Goal: Task Accomplishment & Management: Manage account settings

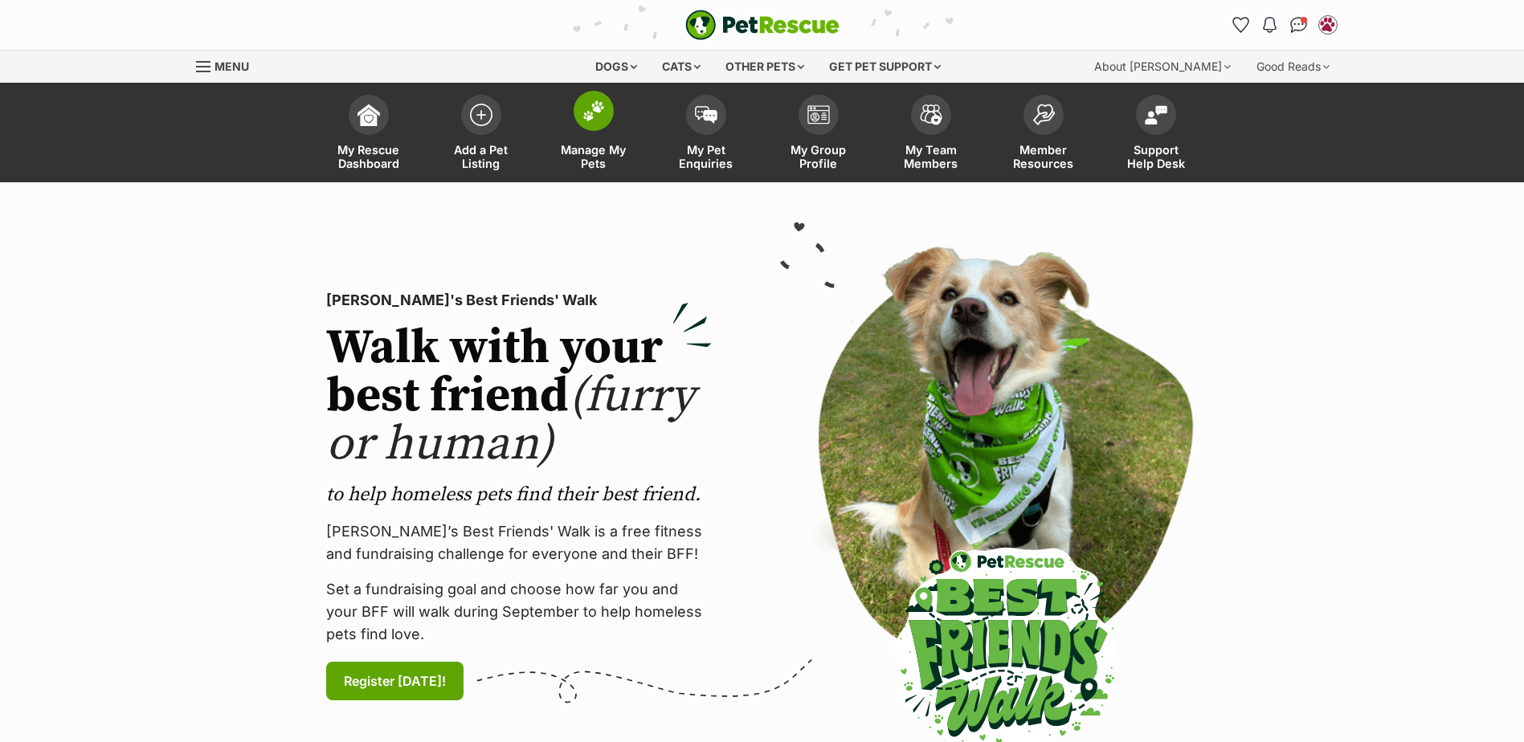
click at [608, 112] on span at bounding box center [593, 111] width 40 height 40
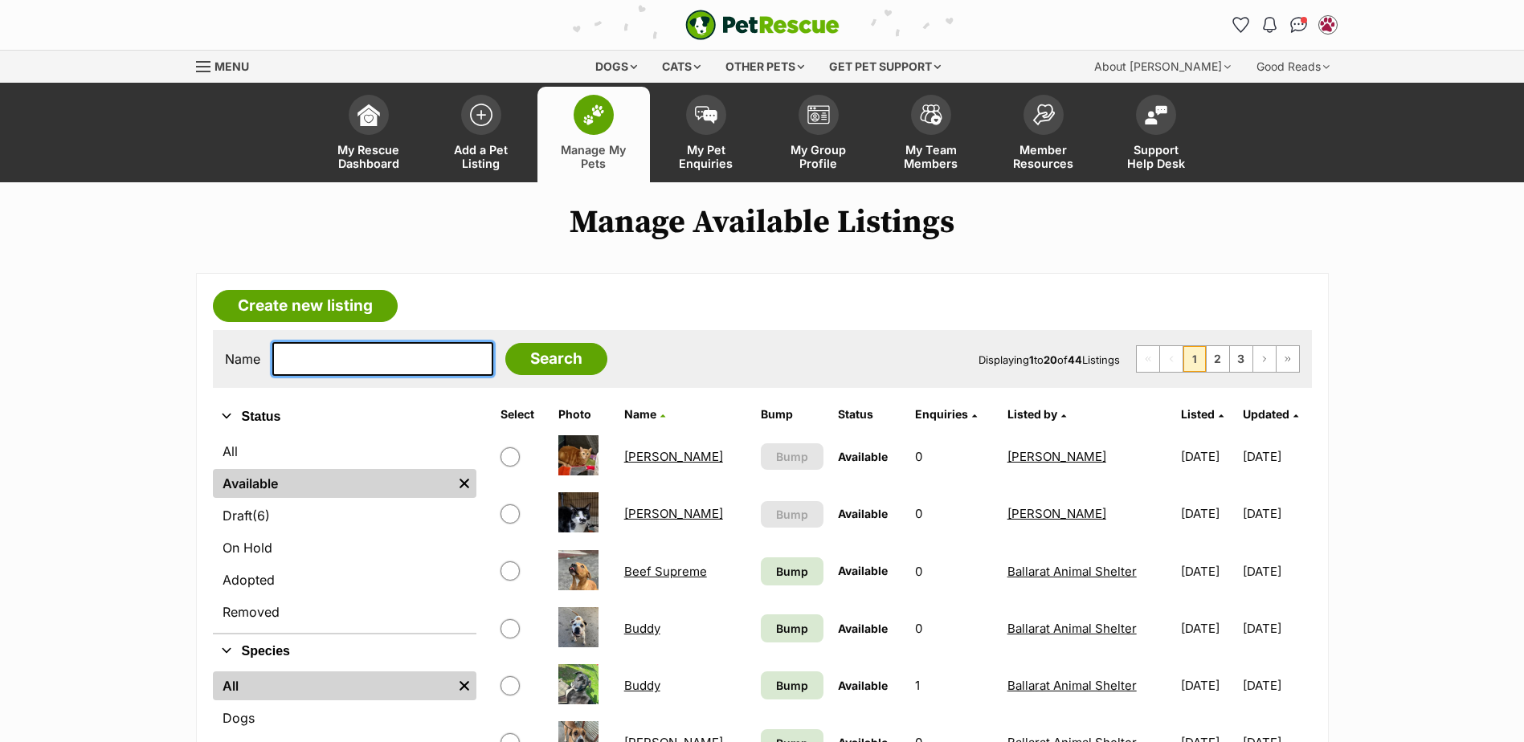
click at [361, 369] on input "text" at bounding box center [382, 359] width 221 height 34
click at [366, 357] on input "text" at bounding box center [382, 359] width 221 height 34
type input "lucky"
click at [505, 343] on input "Search" at bounding box center [556, 359] width 102 height 32
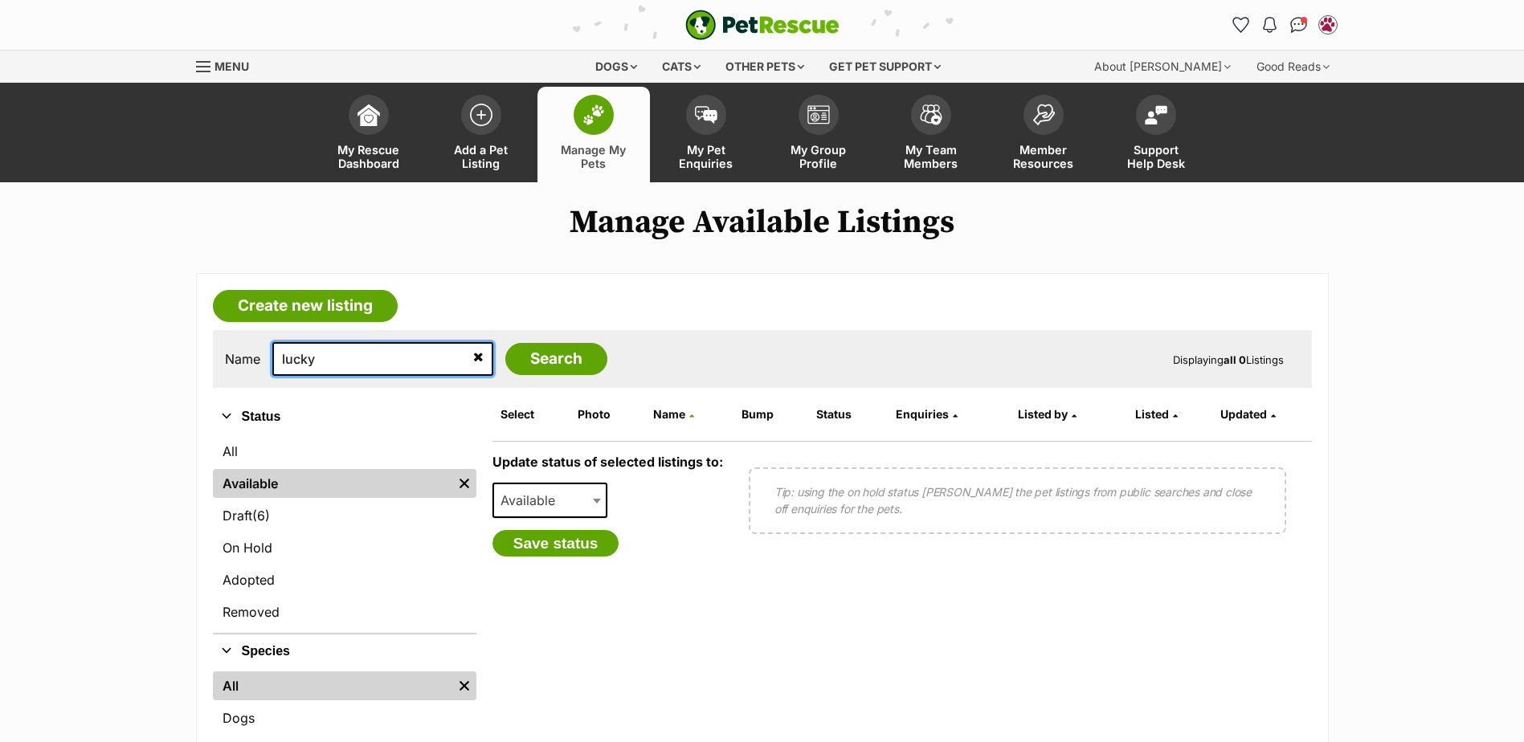
drag, startPoint x: 325, startPoint y: 368, endPoint x: 149, endPoint y: 378, distance: 177.0
click at [149, 378] on main "Manage Available Listings Create new listing Name lucky Search Displaying all 0…" at bounding box center [762, 538] width 1524 height 669
type input "ducky"
click at [505, 343] on input "Search" at bounding box center [556, 359] width 102 height 32
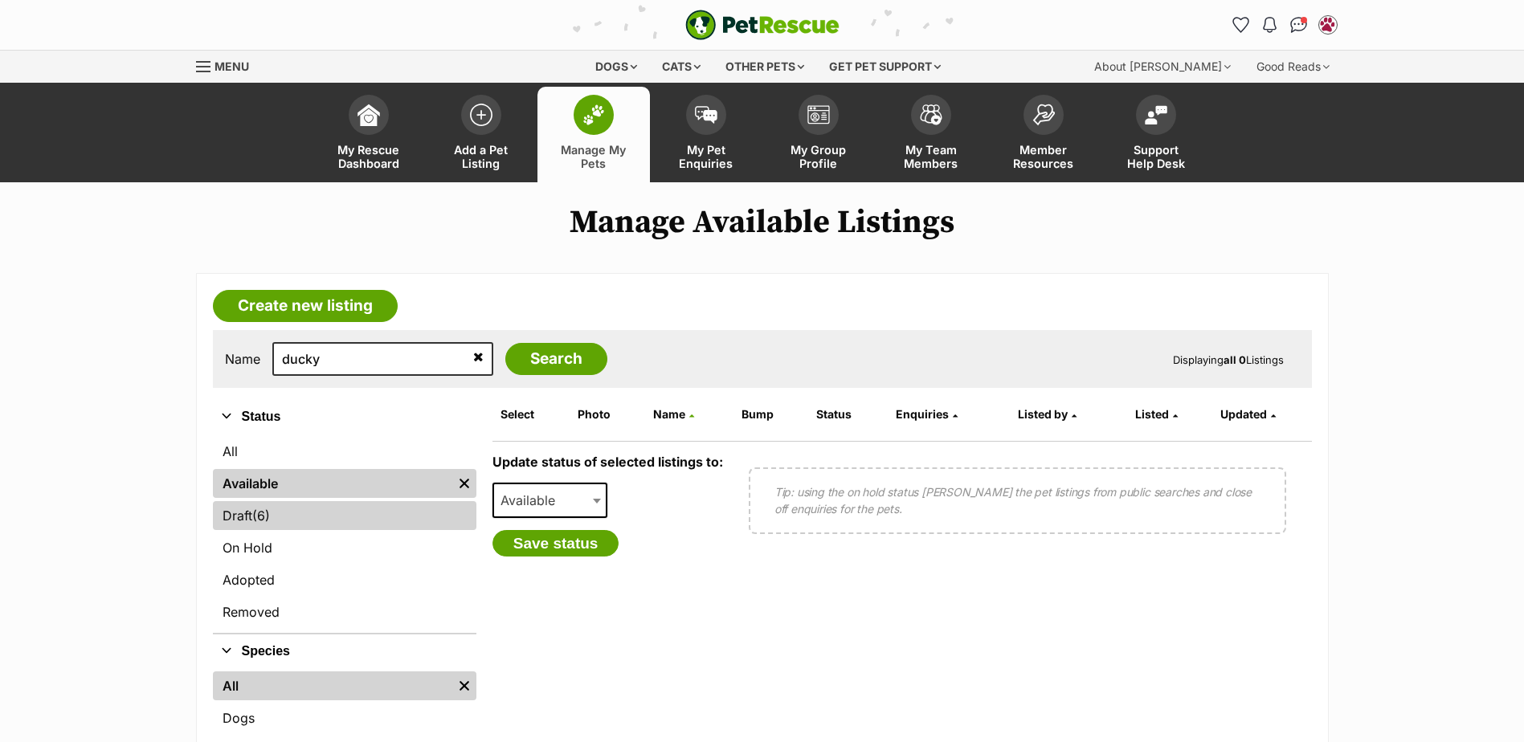
click at [270, 524] on span "(6)" at bounding box center [261, 515] width 18 height 19
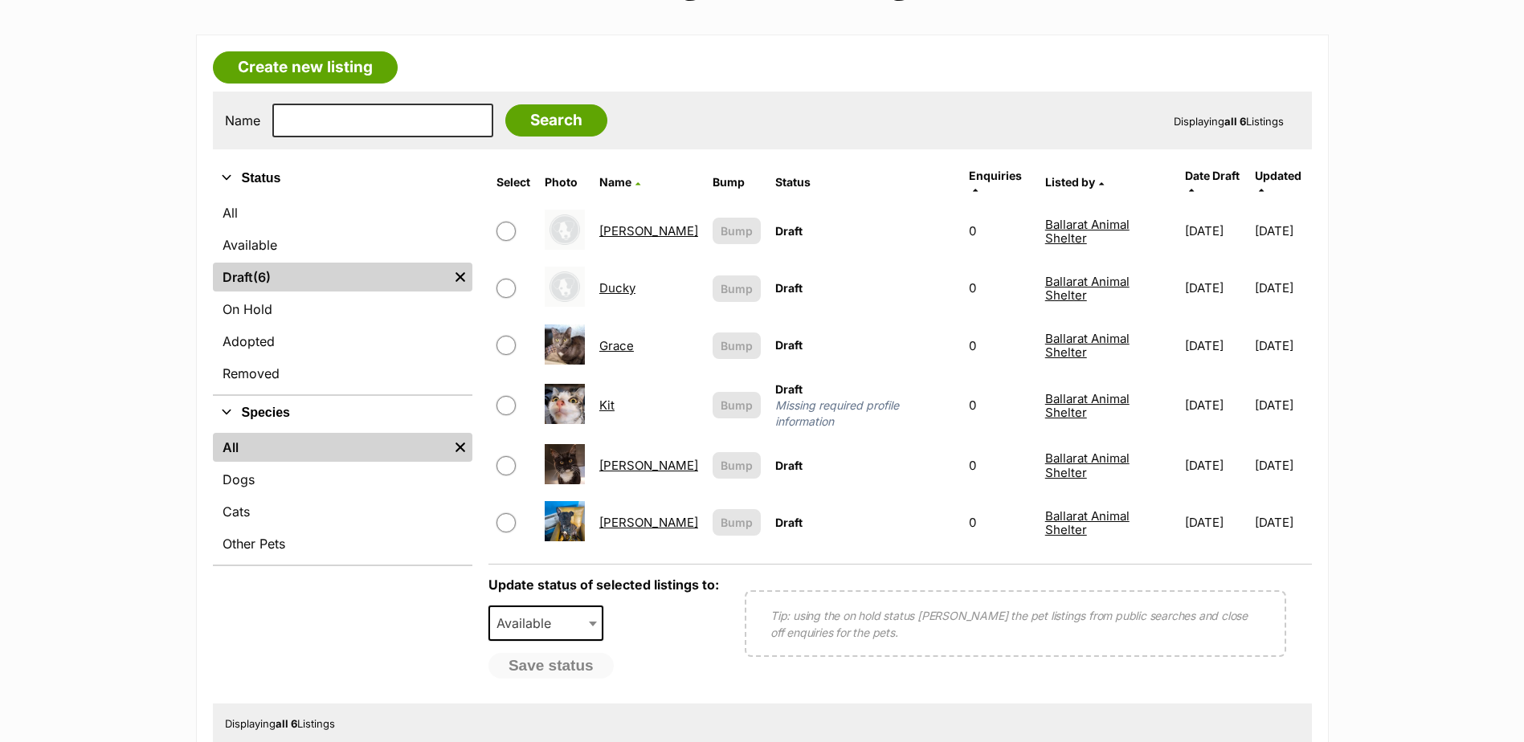
scroll to position [161, 0]
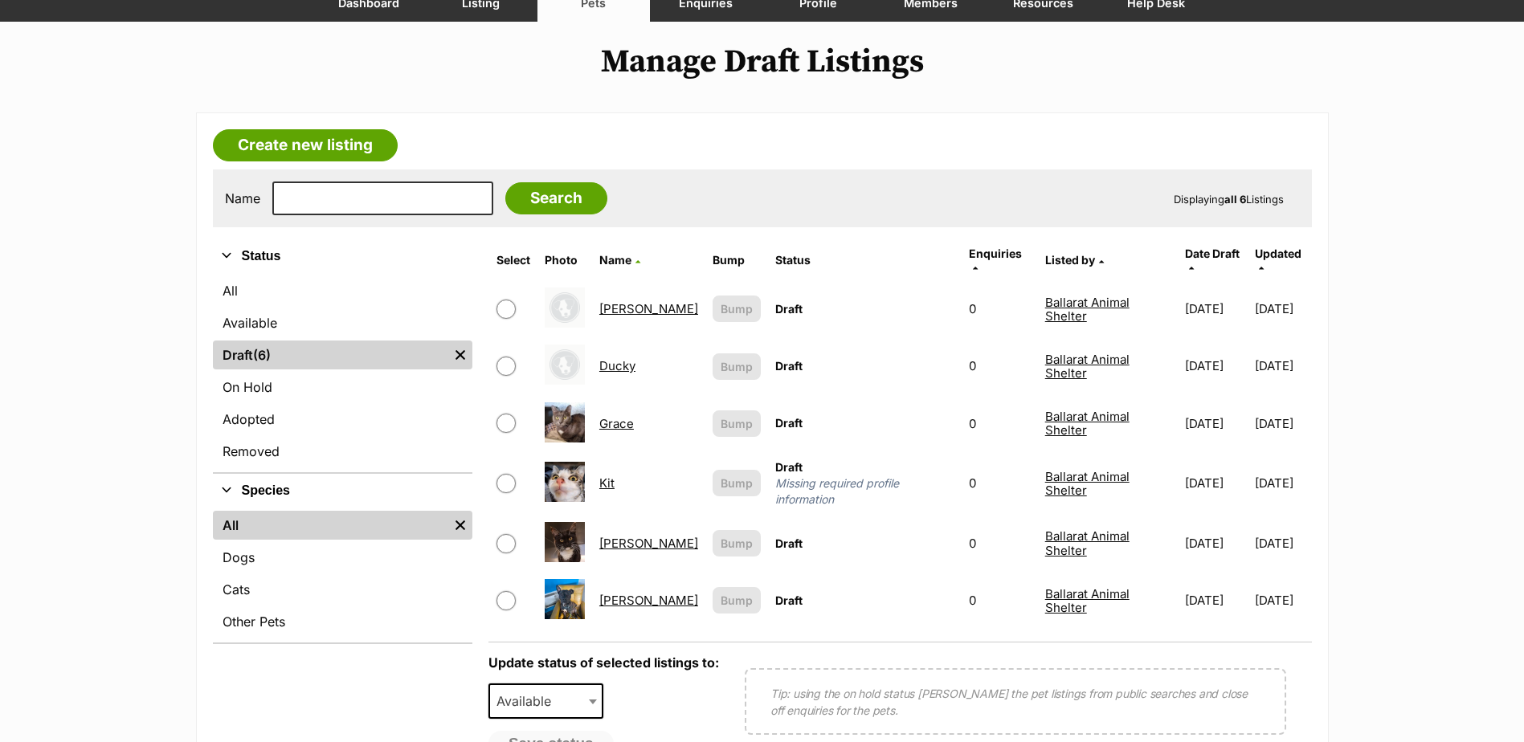
click at [619, 358] on link "Ducky" at bounding box center [617, 365] width 36 height 15
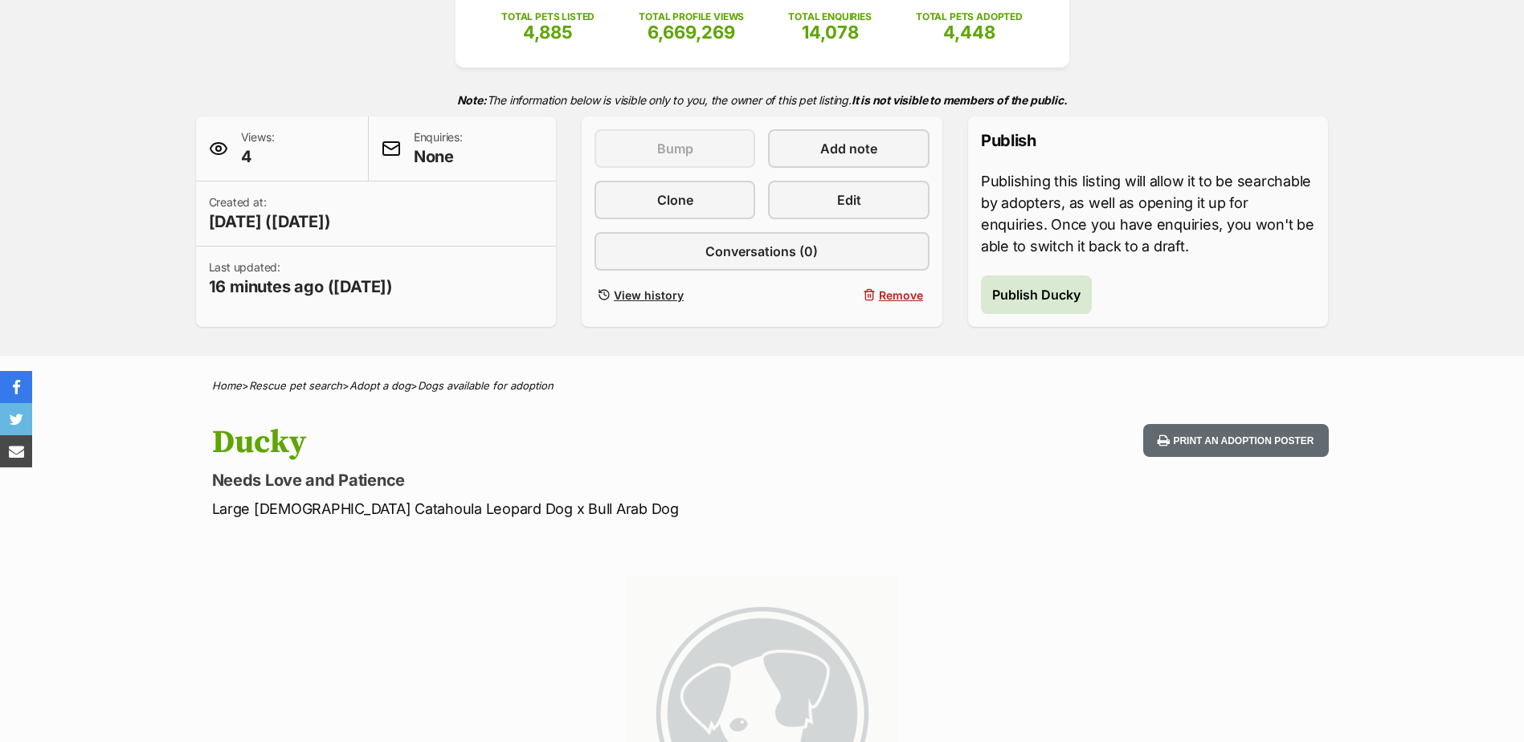
scroll to position [161, 0]
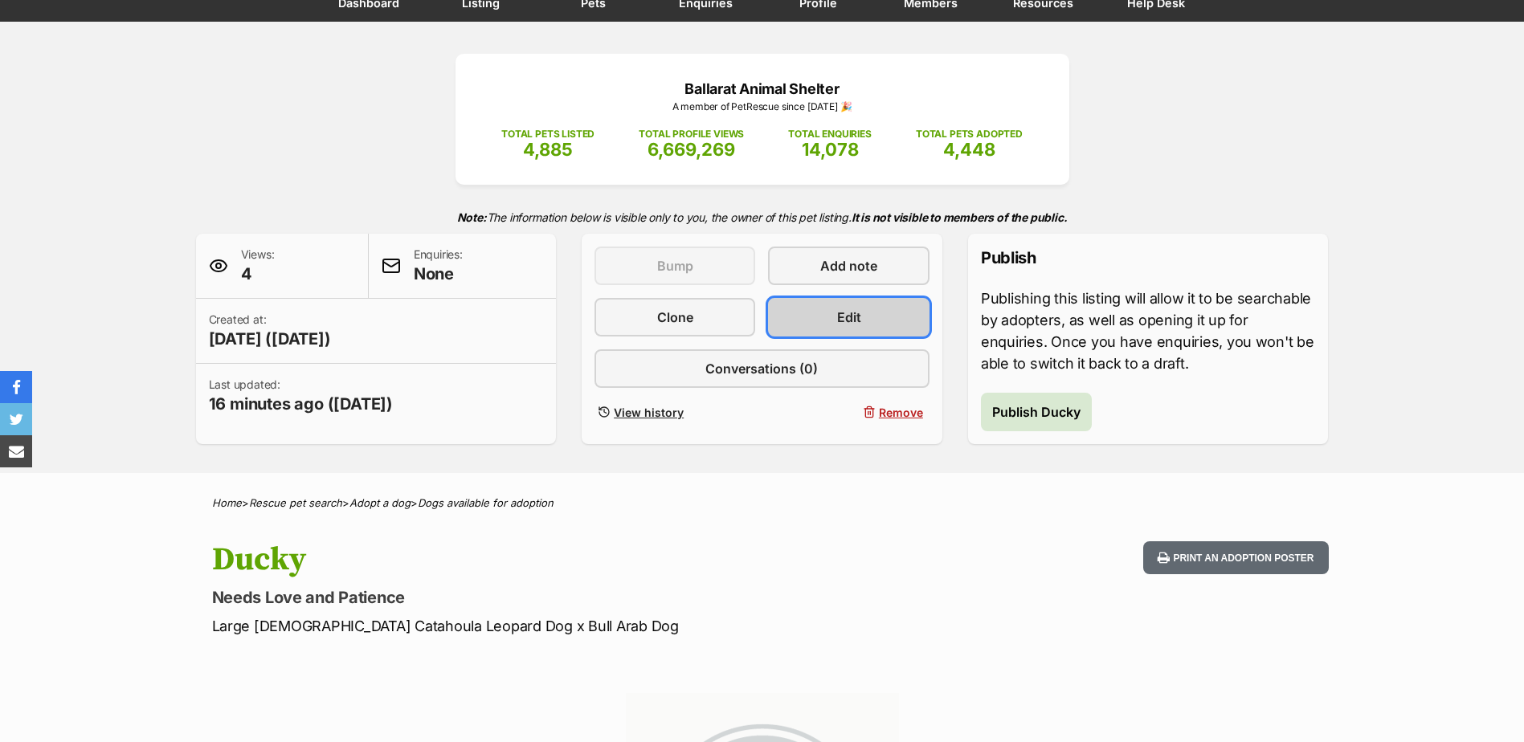
click at [844, 308] on span "Edit" at bounding box center [849, 317] width 24 height 19
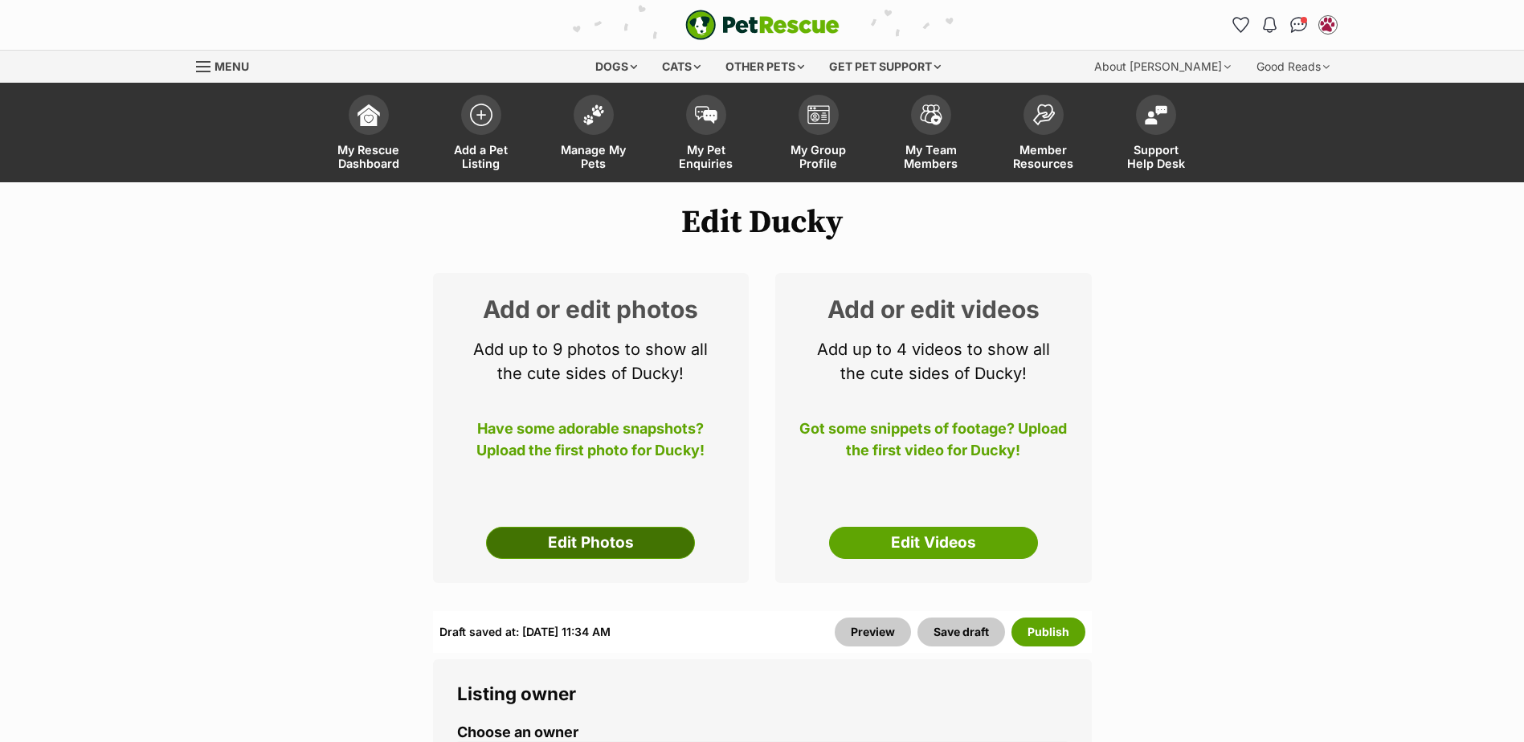
click at [636, 548] on link "Edit Photos" at bounding box center [590, 543] width 209 height 32
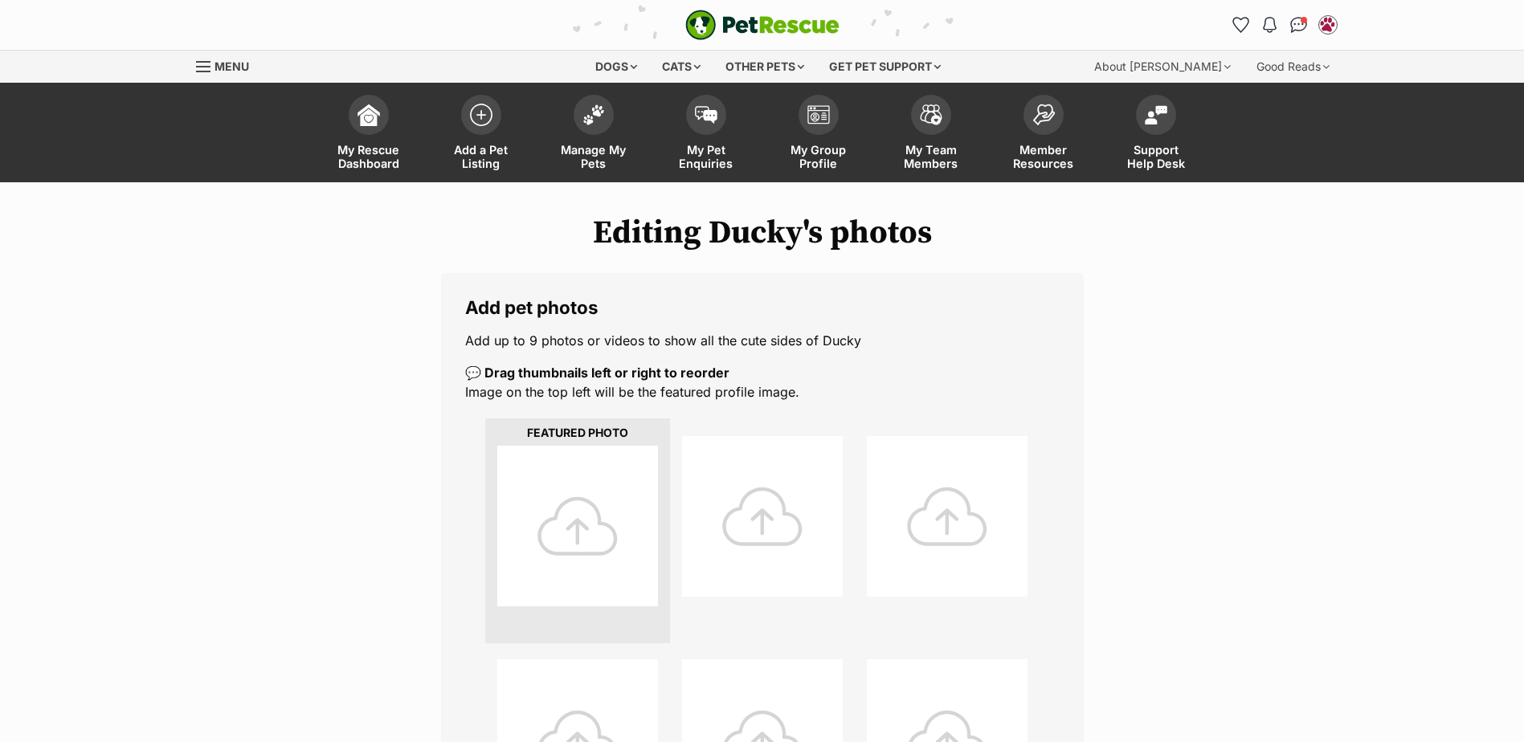
click at [556, 478] on div at bounding box center [577, 526] width 161 height 161
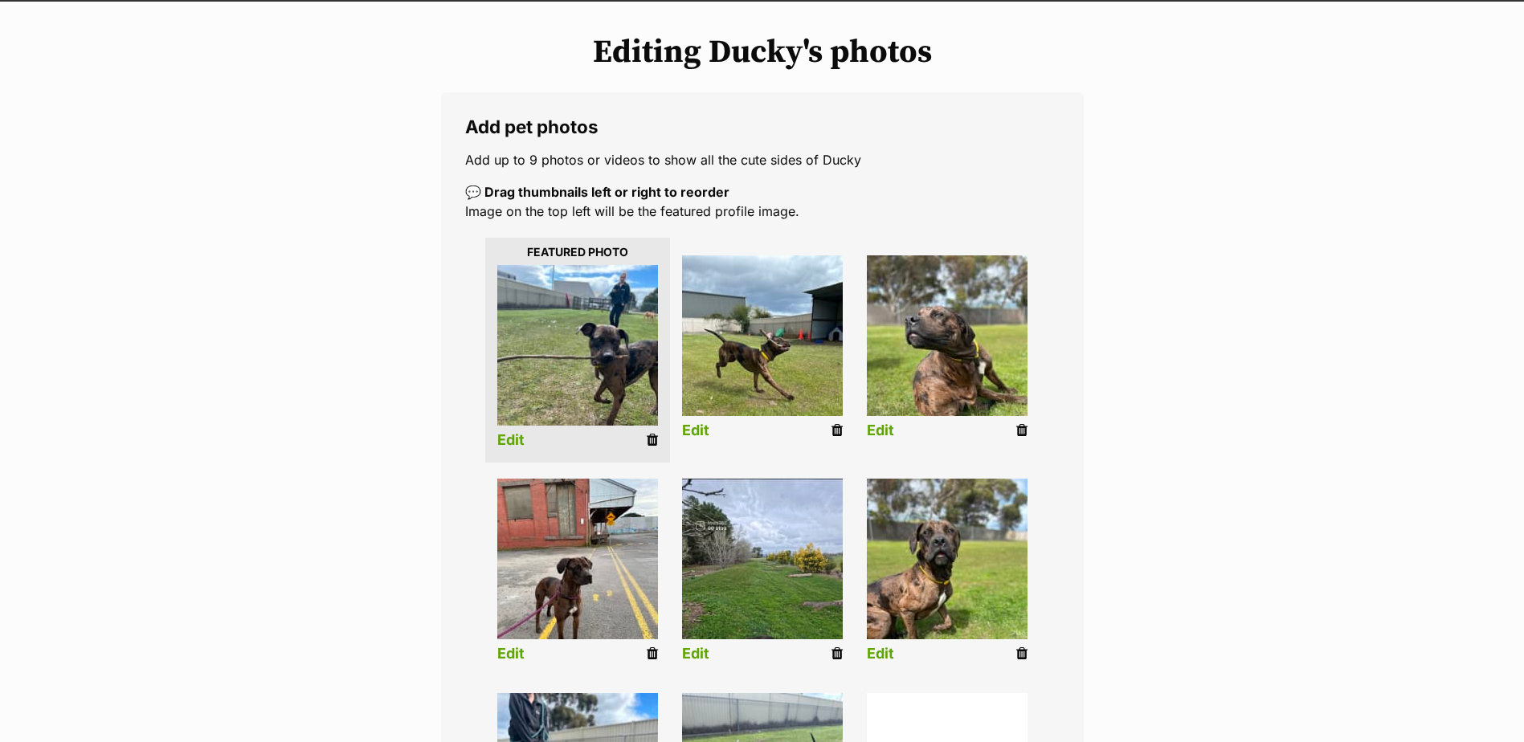
scroll to position [241, 0]
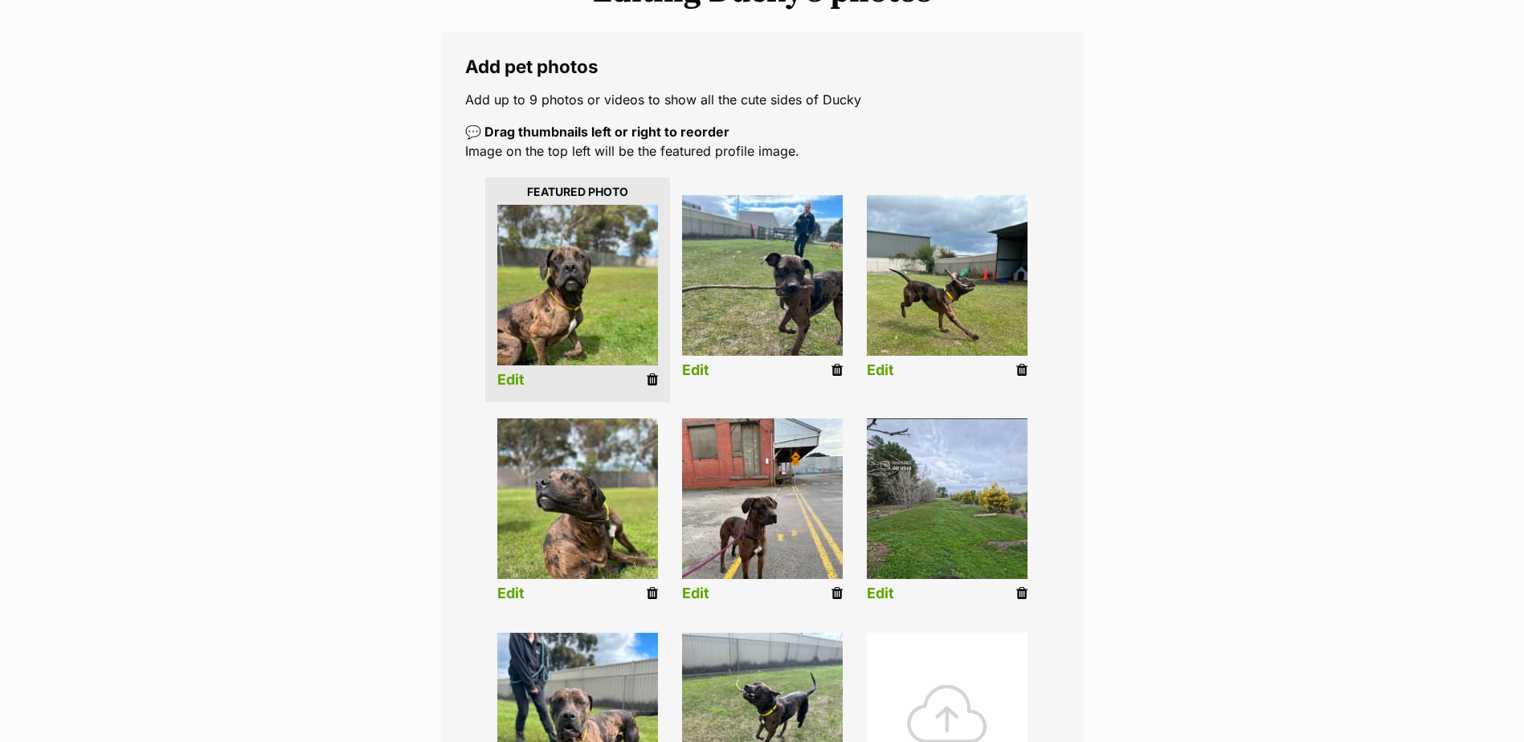
click at [325, 417] on div "Editing Ducky's photos Add pet photos Add up to 9 photos or videos to show all …" at bounding box center [762, 486] width 1181 height 1027
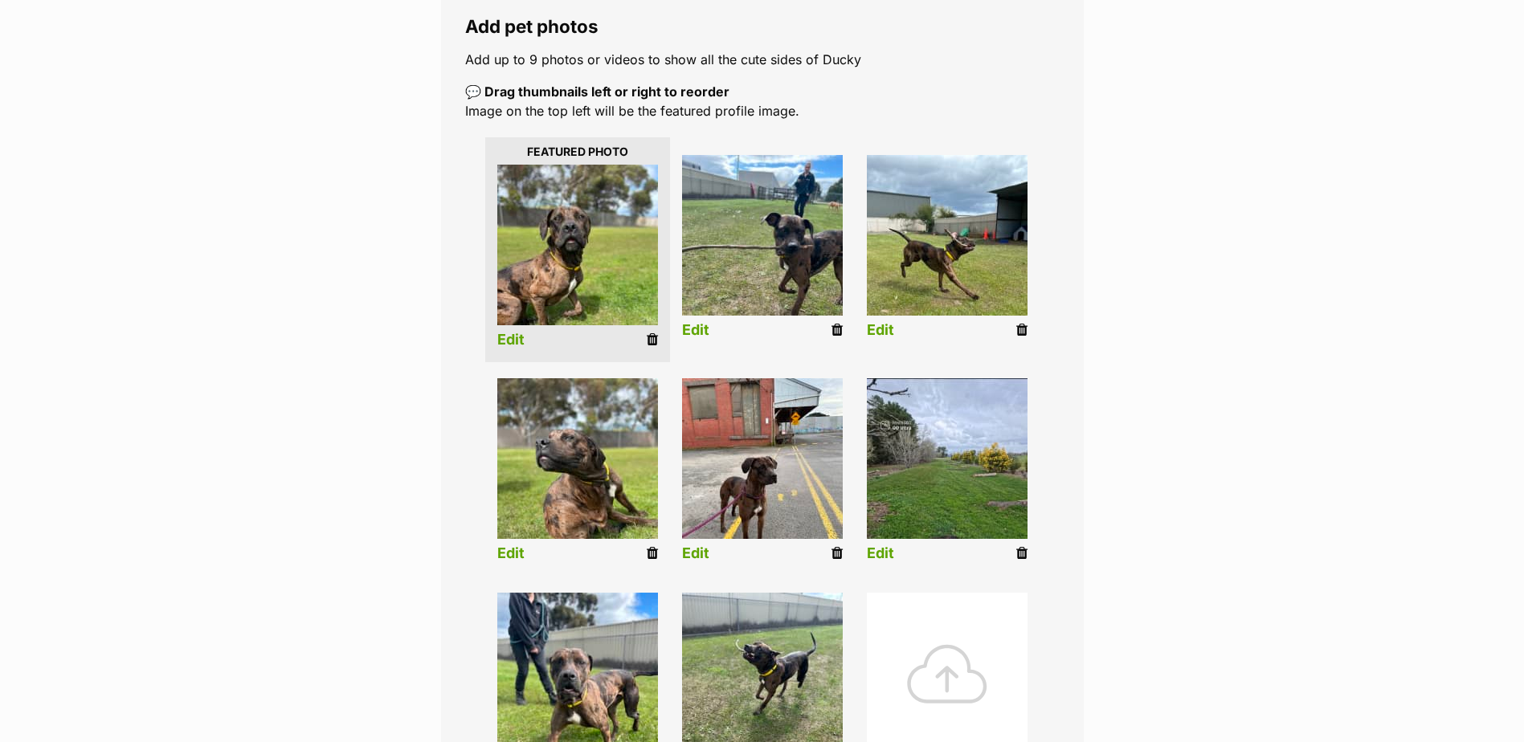
scroll to position [321, 0]
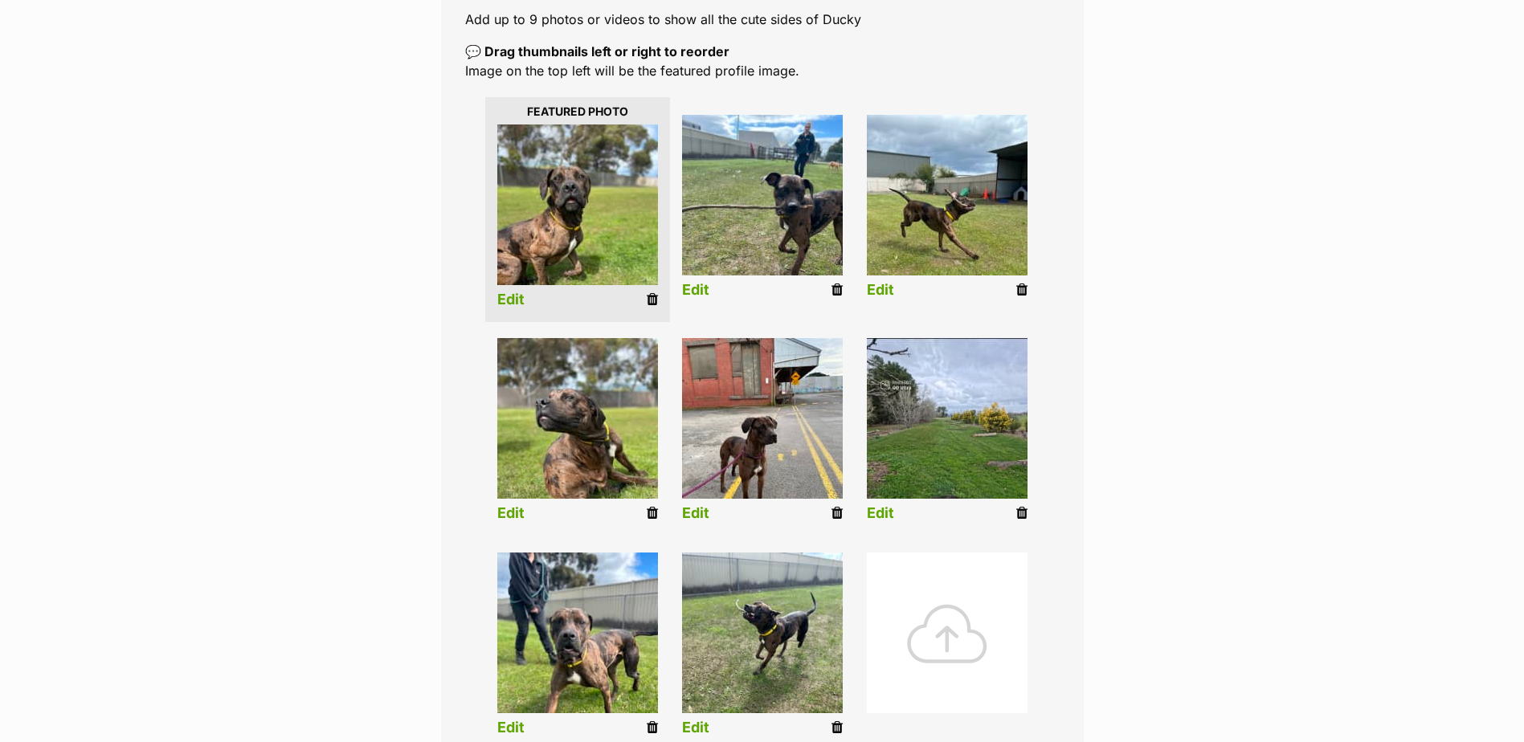
click at [1280, 372] on div "Editing Ducky's photos Add pet photos Add up to 9 photos or videos to show all …" at bounding box center [762, 406] width 1181 height 1027
click at [882, 507] on link "Edit" at bounding box center [880, 513] width 27 height 17
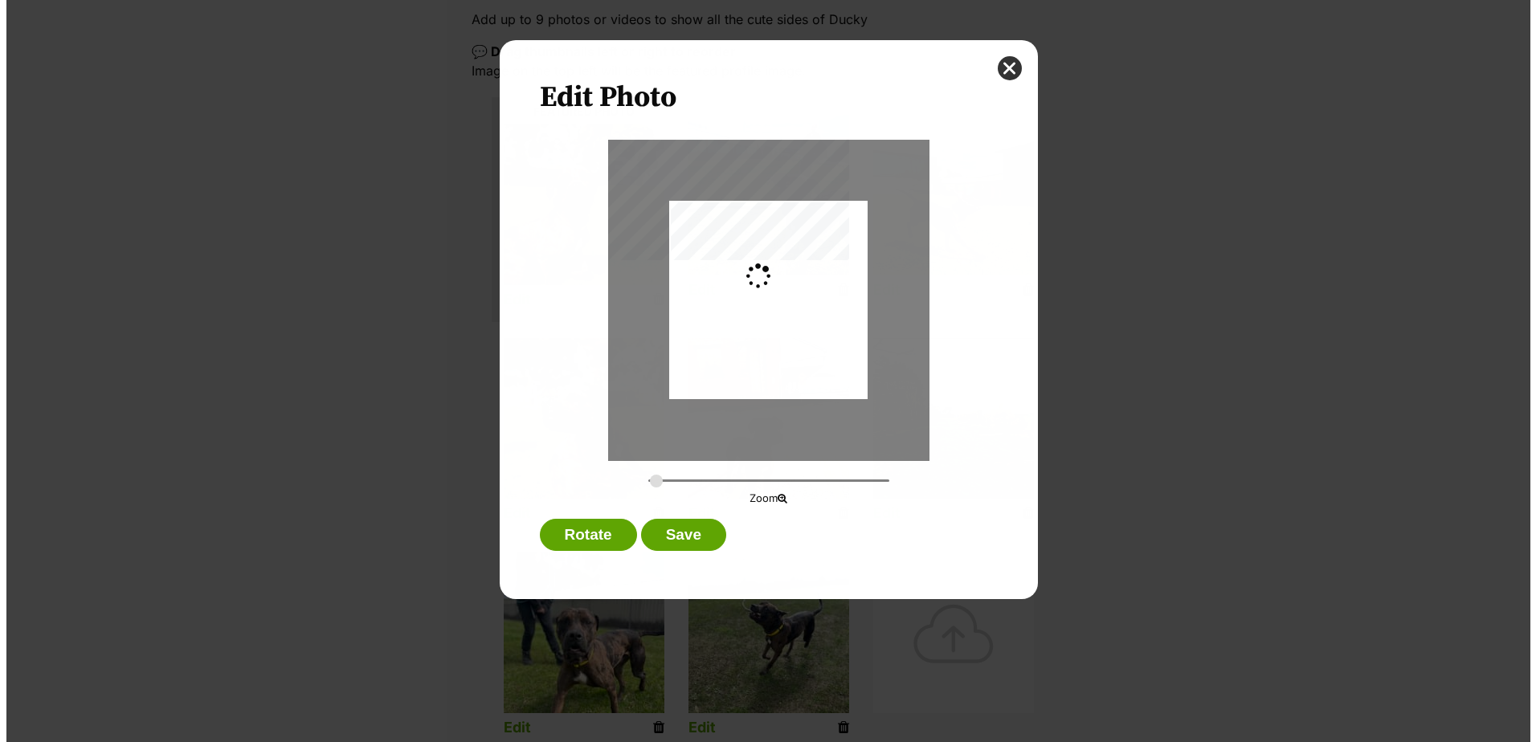
scroll to position [0, 0]
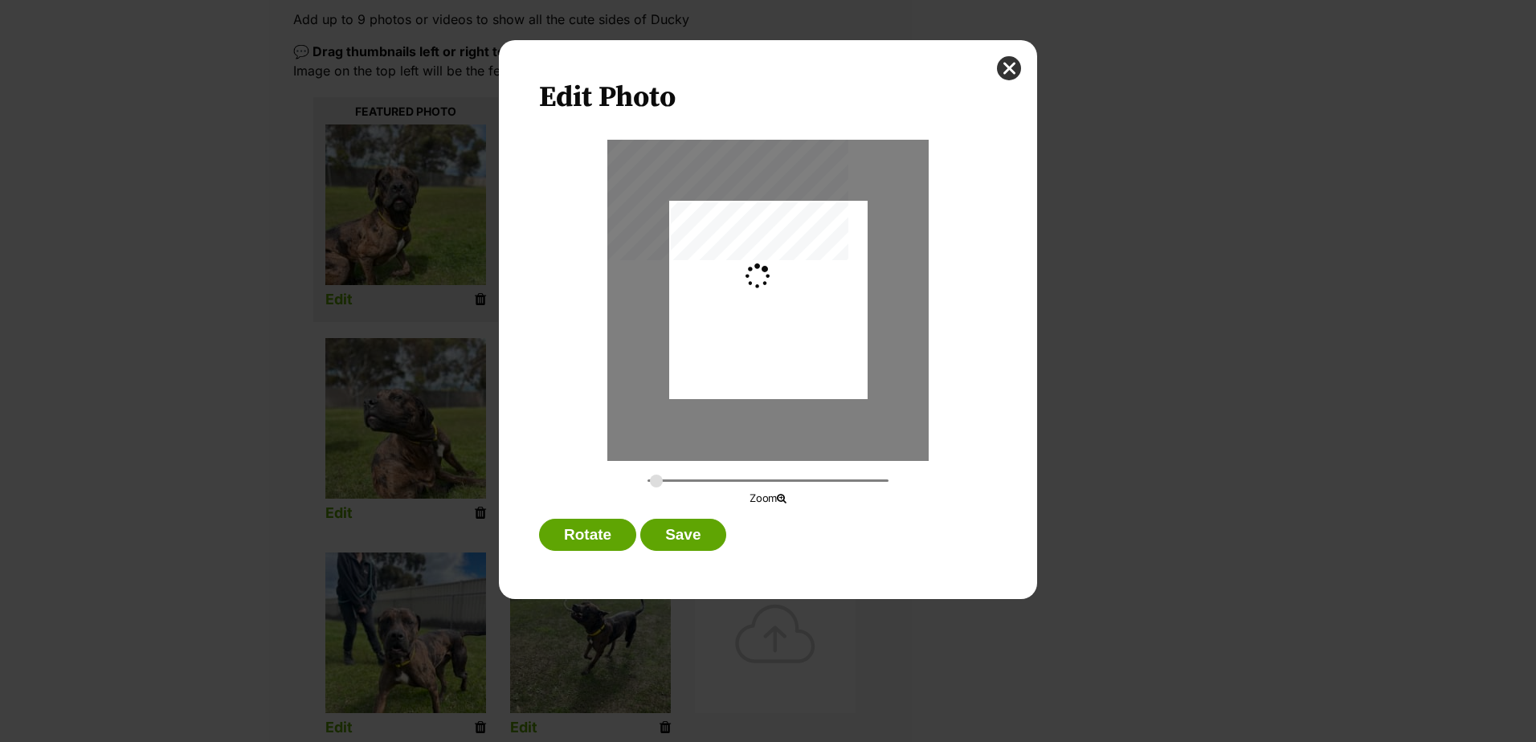
type input "0.2744"
drag, startPoint x: 780, startPoint y: 332, endPoint x: 775, endPoint y: 283, distance: 50.0
click at [775, 283] on div "Dialog Window - Close (Press escape to close)" at bounding box center [768, 250] width 198 height 353
click at [673, 537] on button "Save" at bounding box center [682, 535] width 85 height 32
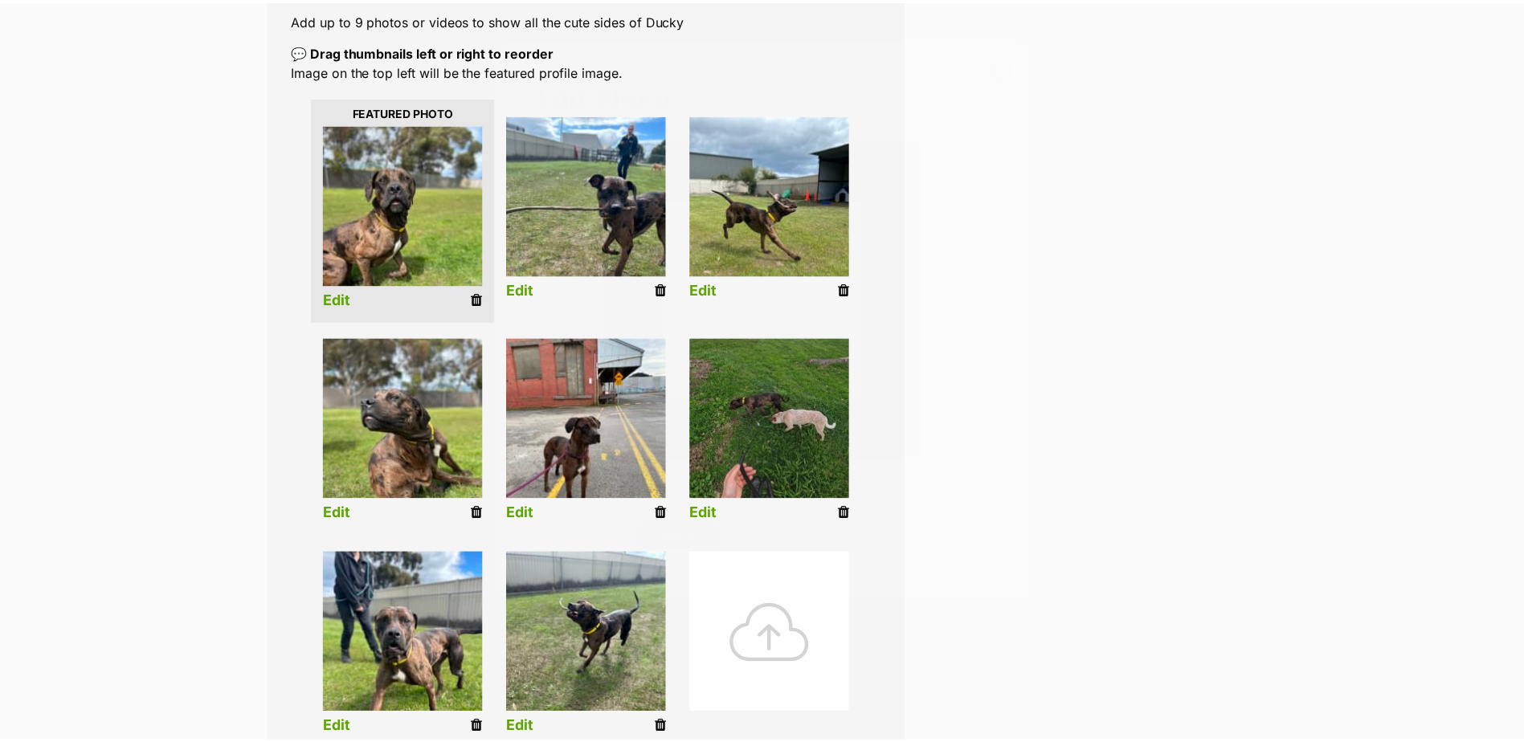
scroll to position [321, 0]
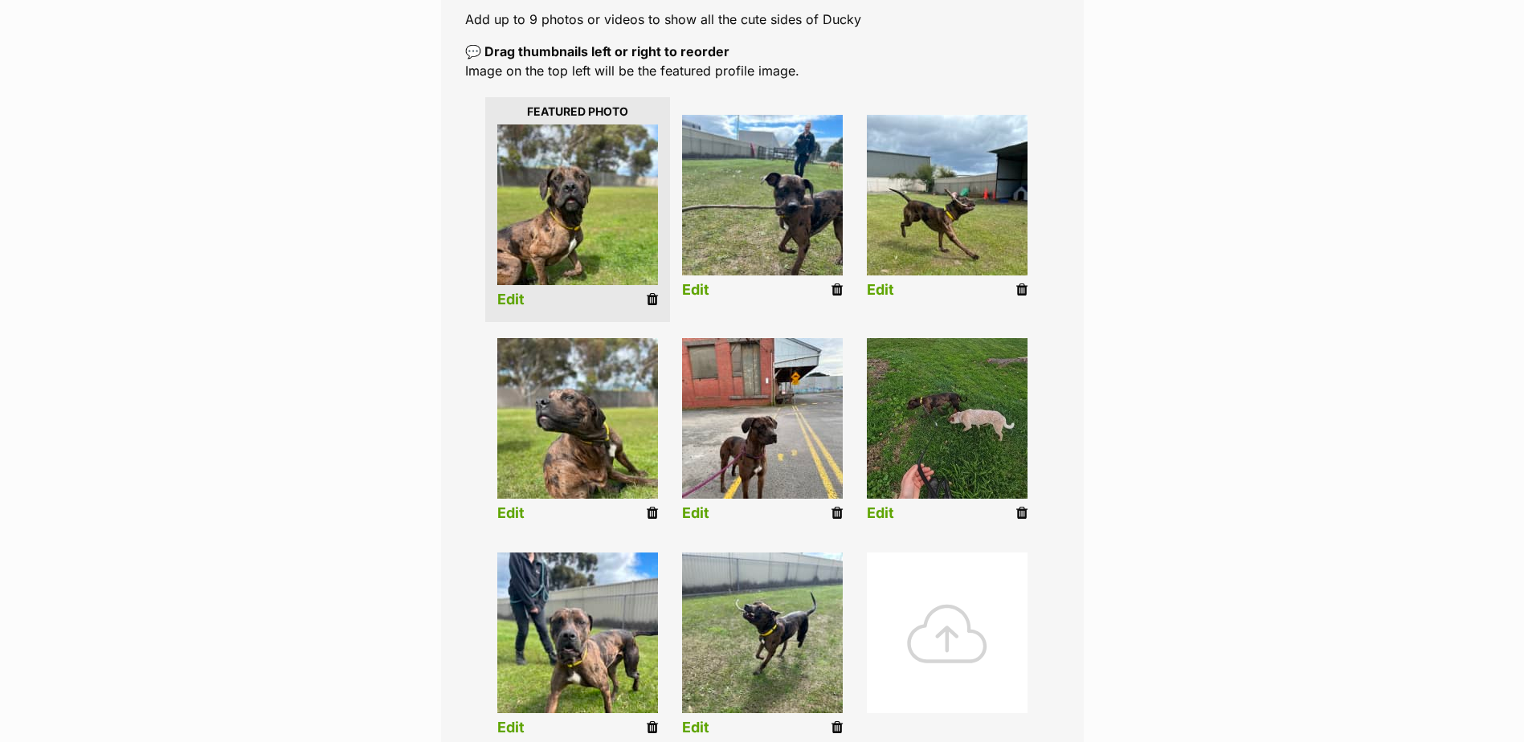
click at [1299, 556] on div "Editing Ducky's photos Add pet photos Add up to 9 photos or videos to show all …" at bounding box center [762, 406] width 1181 height 1027
click at [1269, 549] on div "Editing Ducky's photos Add pet photos Add up to 9 photos or videos to show all …" at bounding box center [762, 406] width 1181 height 1027
click at [703, 519] on link "Edit" at bounding box center [695, 513] width 27 height 17
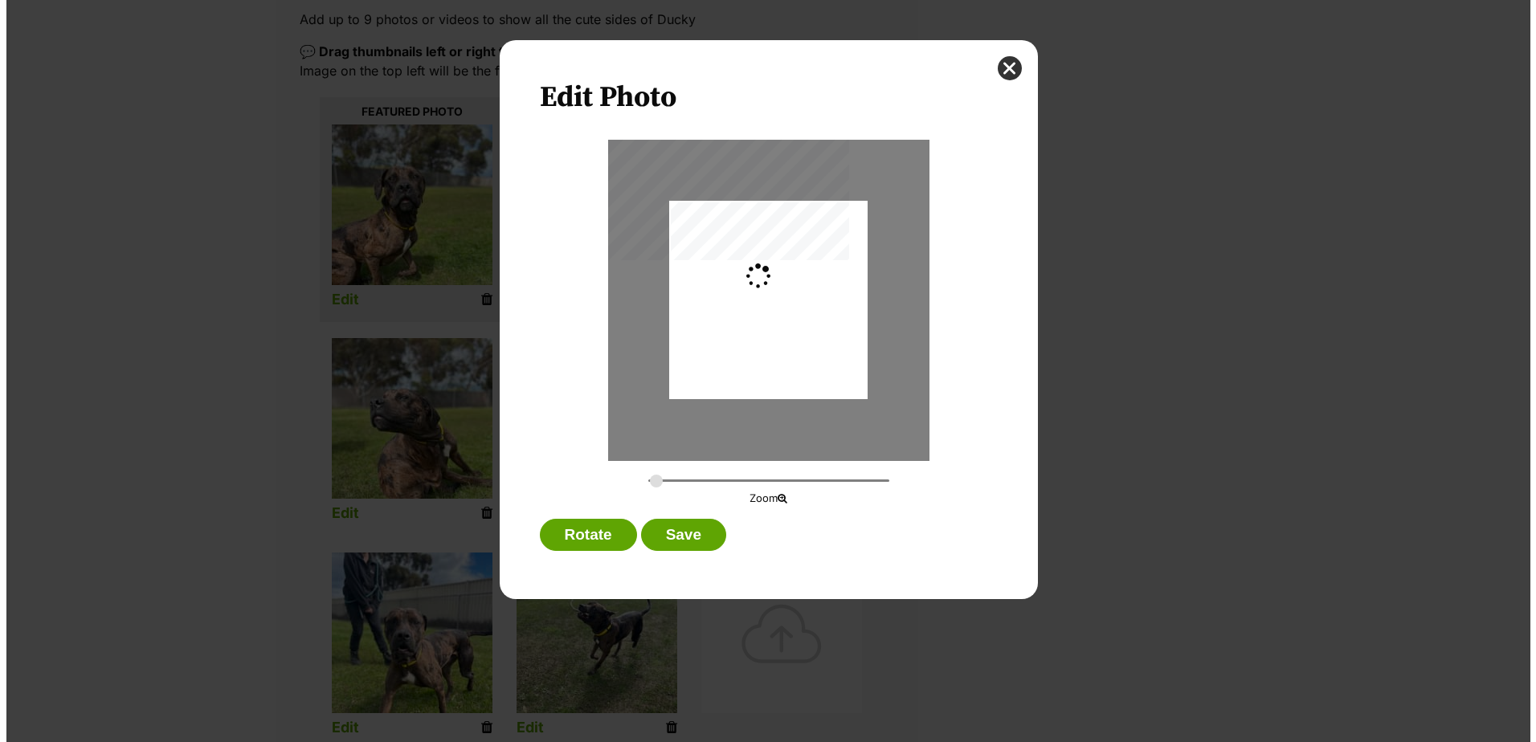
scroll to position [0, 0]
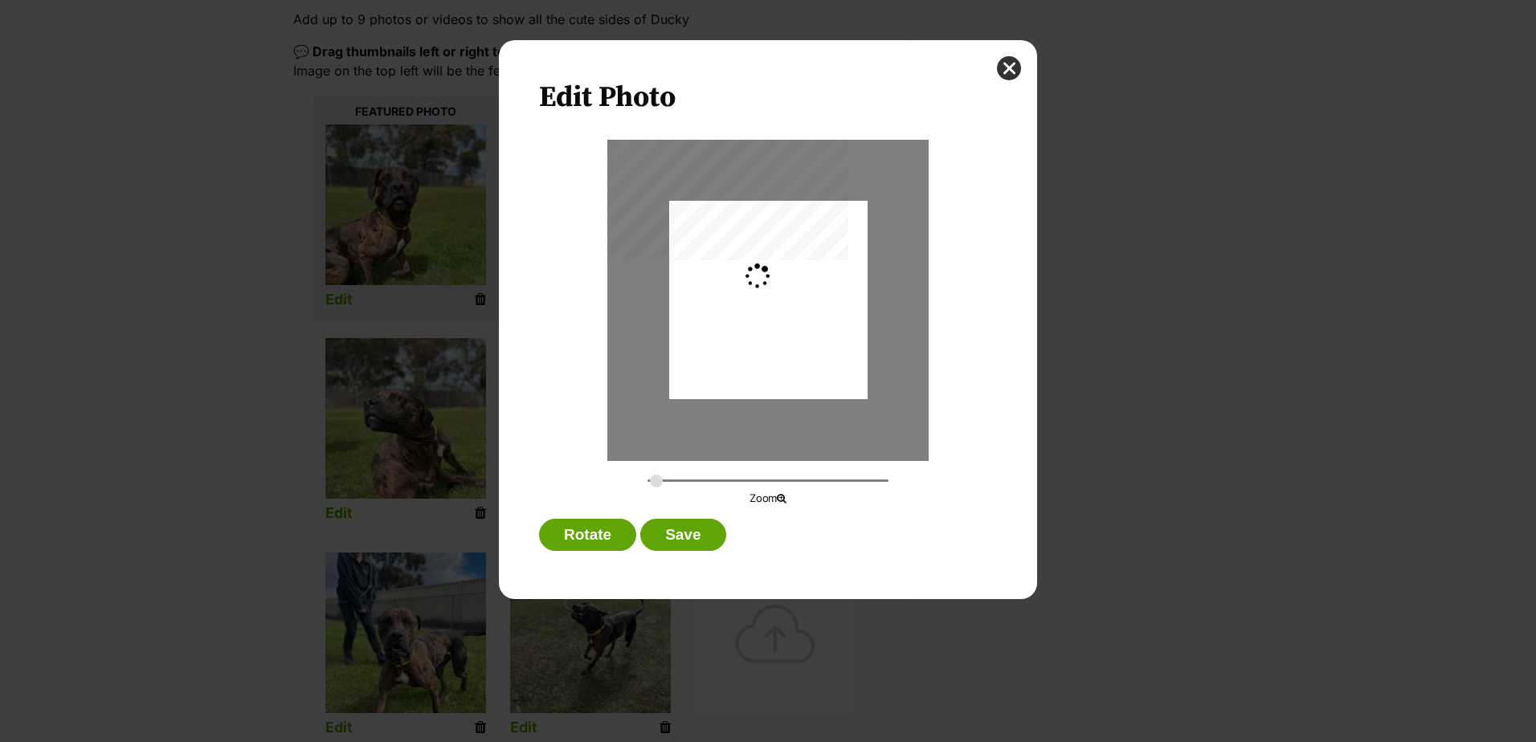
type input "0.2744"
drag, startPoint x: 783, startPoint y: 326, endPoint x: 805, endPoint y: 304, distance: 30.7
click at [805, 304] on div "Dialog Window - Close (Press escape to close)" at bounding box center [768, 279] width 198 height 264
click at [696, 534] on button "Save" at bounding box center [682, 535] width 85 height 32
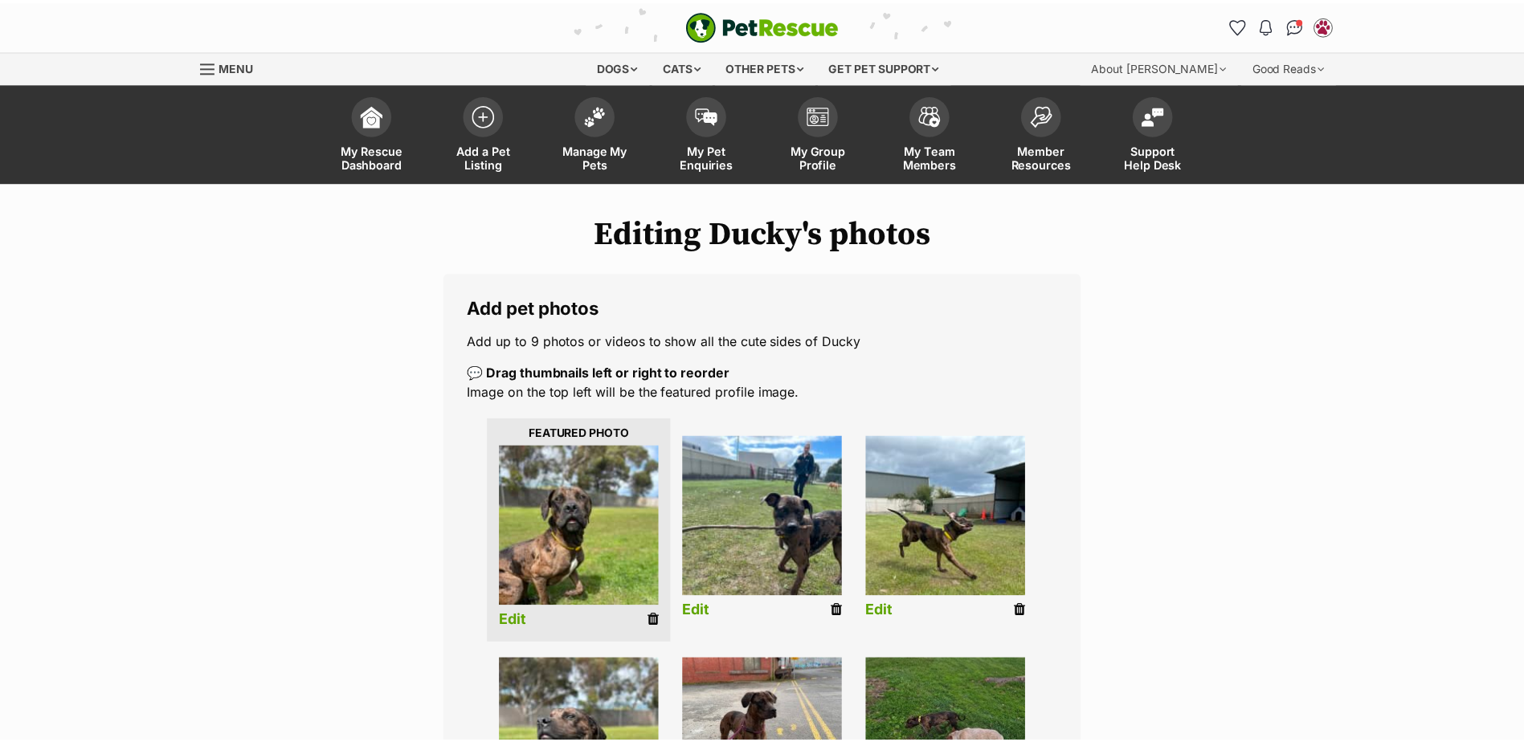
scroll to position [321, 0]
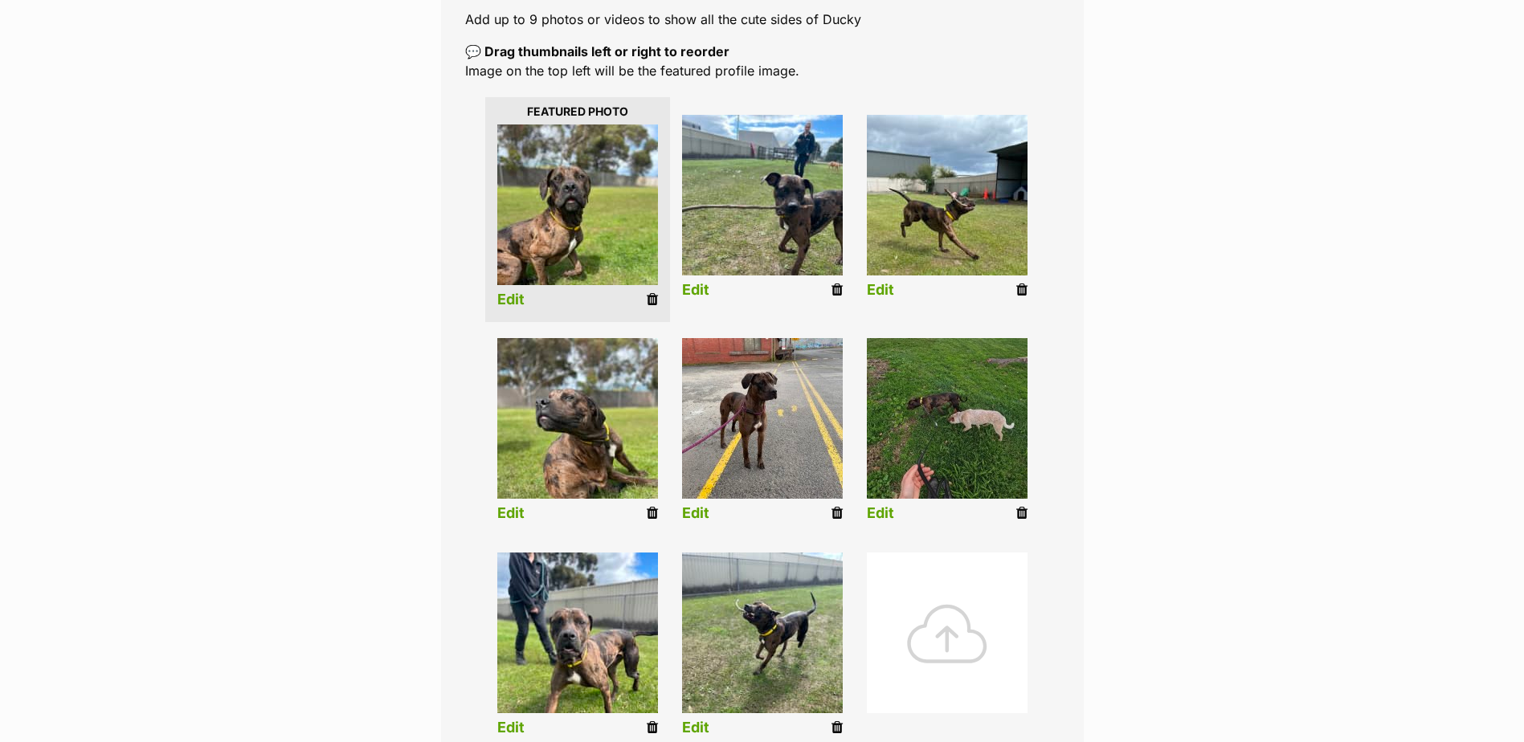
click at [591, 434] on img at bounding box center [577, 418] width 161 height 161
click at [513, 520] on link "Edit" at bounding box center [510, 513] width 27 height 17
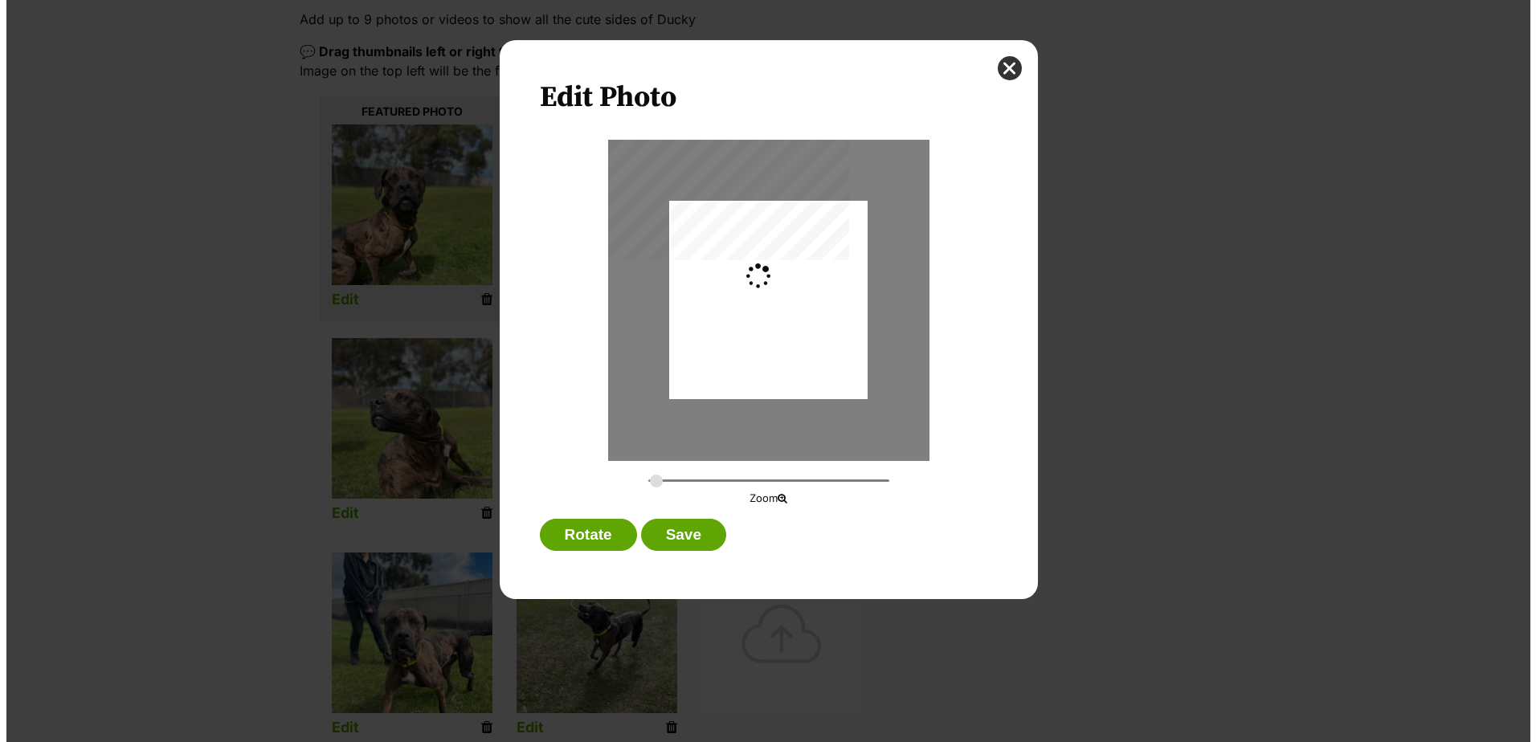
scroll to position [0, 0]
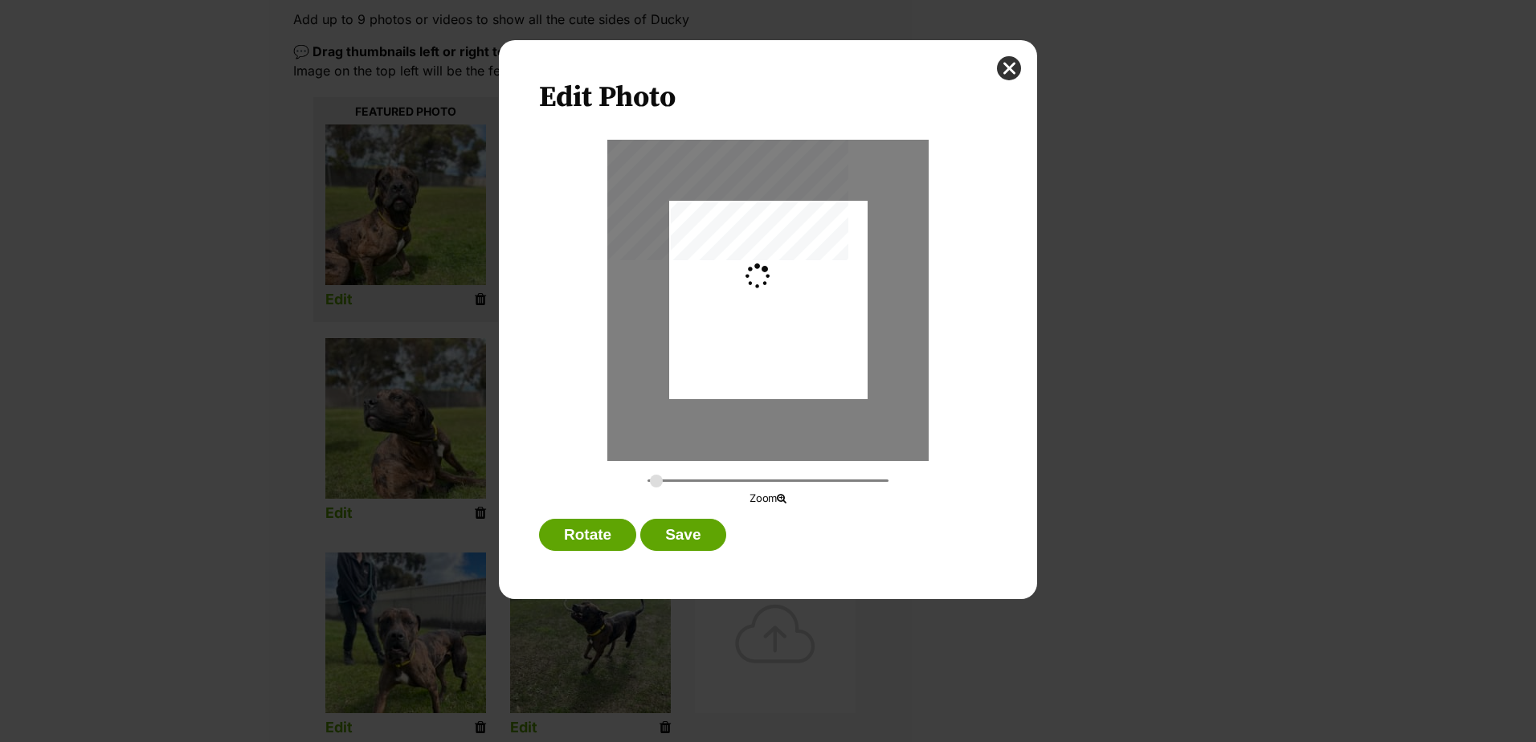
type input "0.2744"
drag, startPoint x: 776, startPoint y: 311, endPoint x: 776, endPoint y: 299, distance: 12.0
click at [776, 299] on div "Dialog Window - Close (Press escape to close)" at bounding box center [768, 288] width 198 height 264
click at [661, 528] on button "Save" at bounding box center [682, 535] width 85 height 32
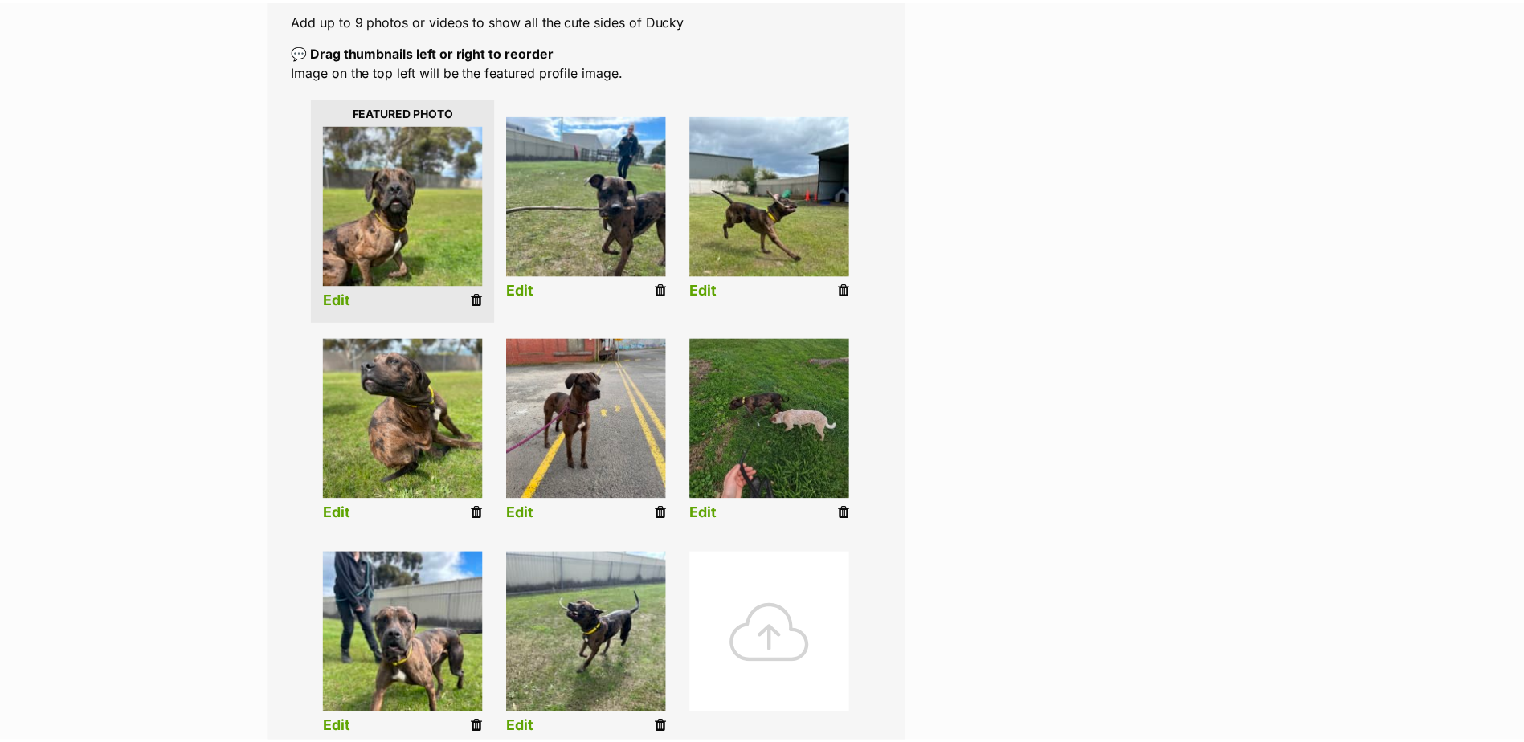
scroll to position [321, 0]
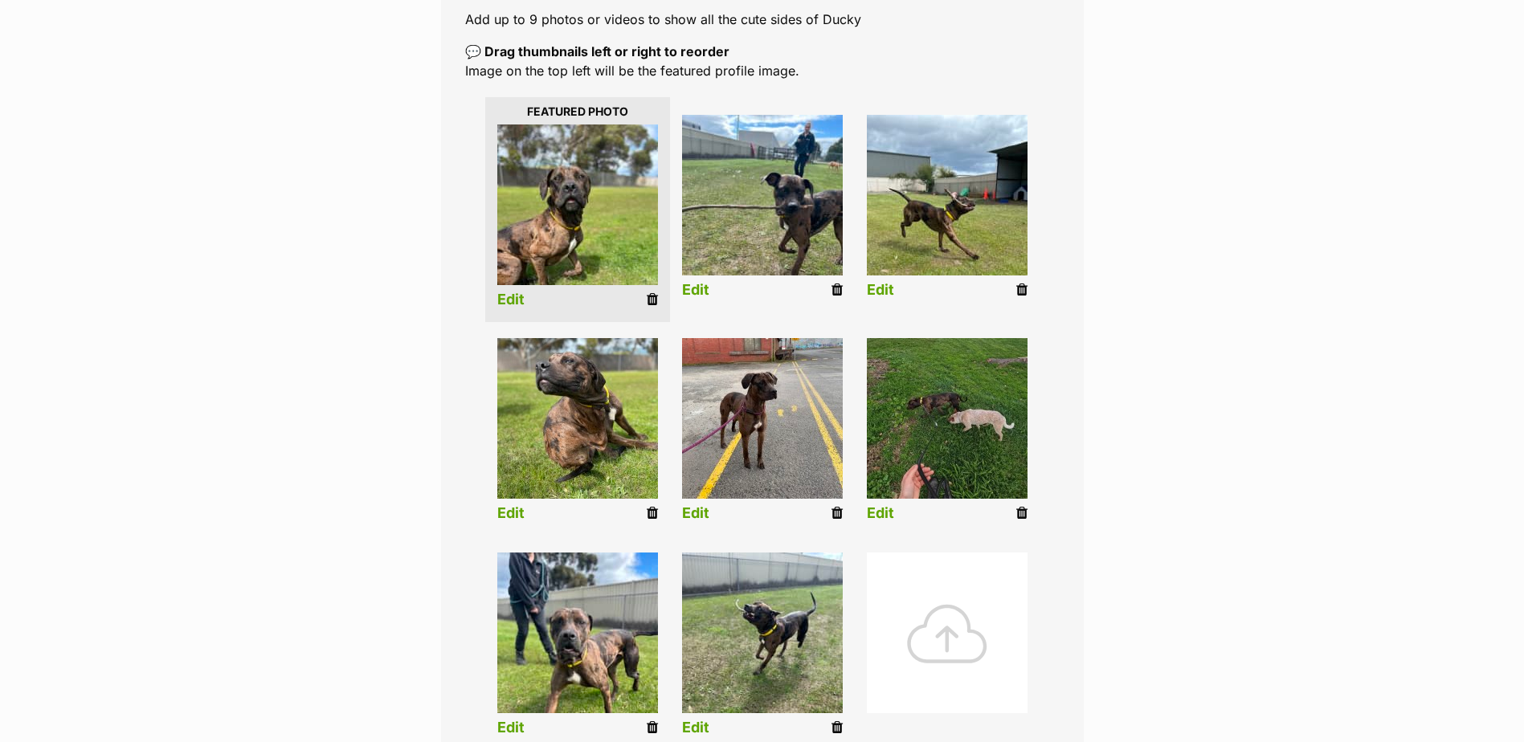
click at [512, 729] on link "Edit" at bounding box center [510, 728] width 27 height 17
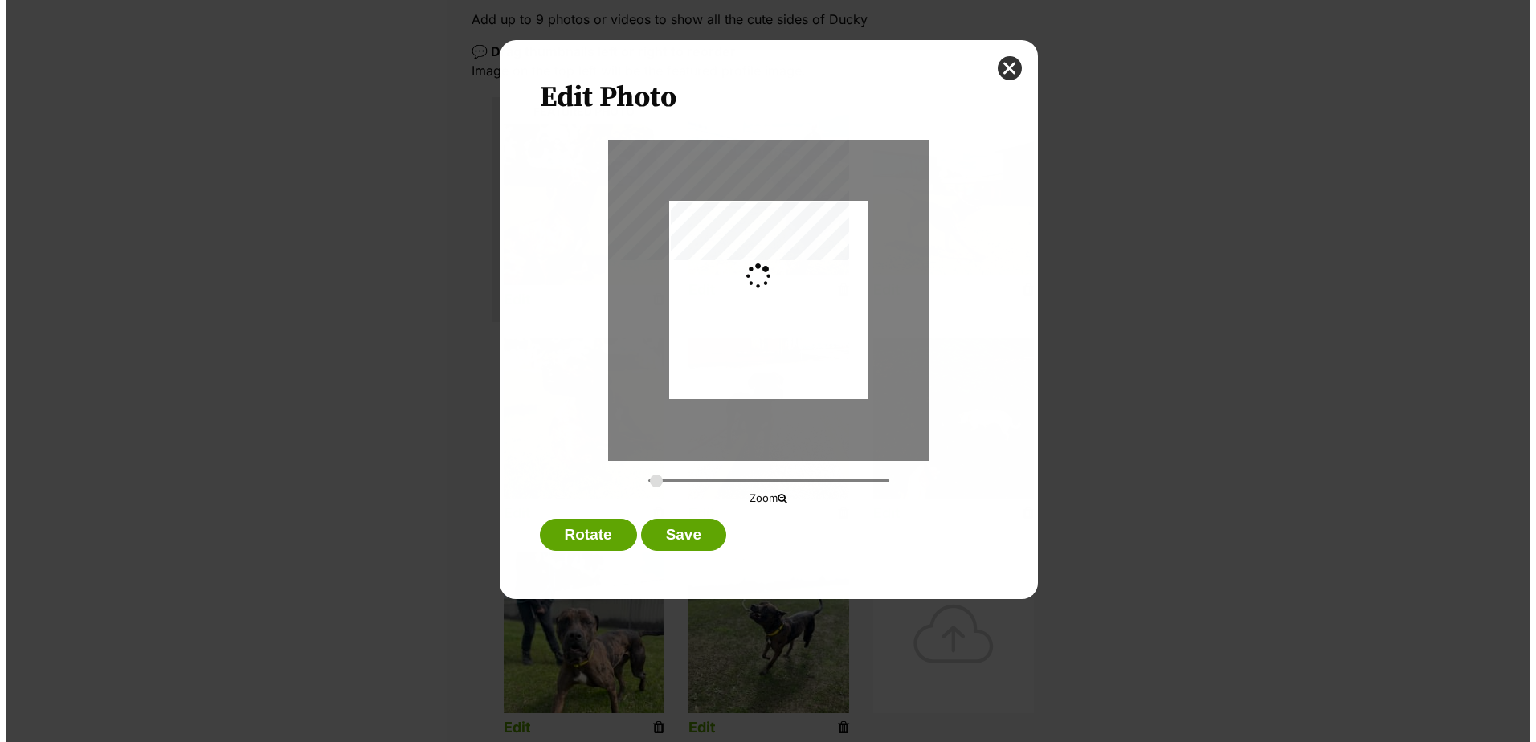
scroll to position [0, 0]
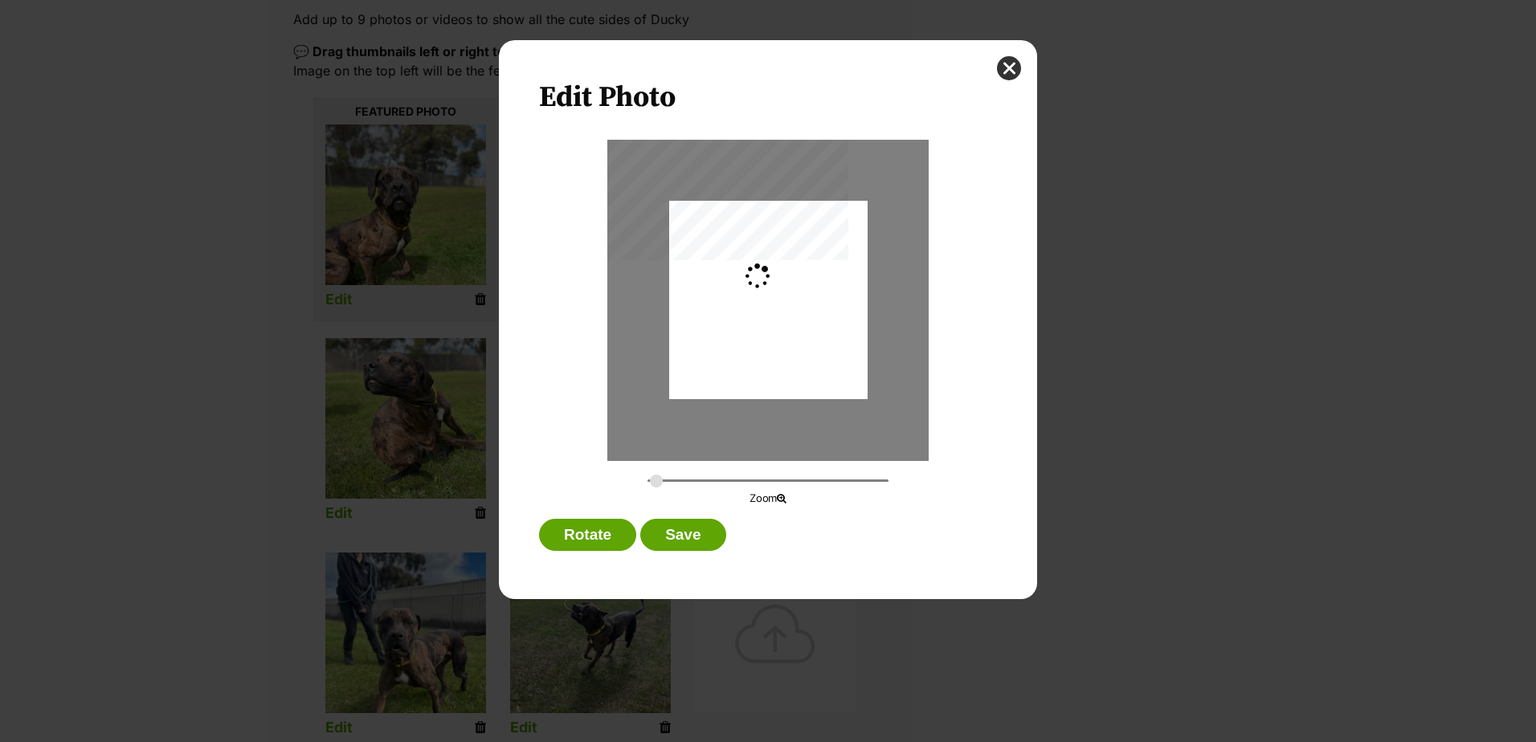
type input "0.2744"
drag, startPoint x: 780, startPoint y: 315, endPoint x: 777, endPoint y: 288, distance: 27.4
click at [777, 288] on div "Dialog Window - Close (Press escape to close)" at bounding box center [768, 273] width 198 height 264
click at [685, 534] on button "Save" at bounding box center [682, 535] width 85 height 32
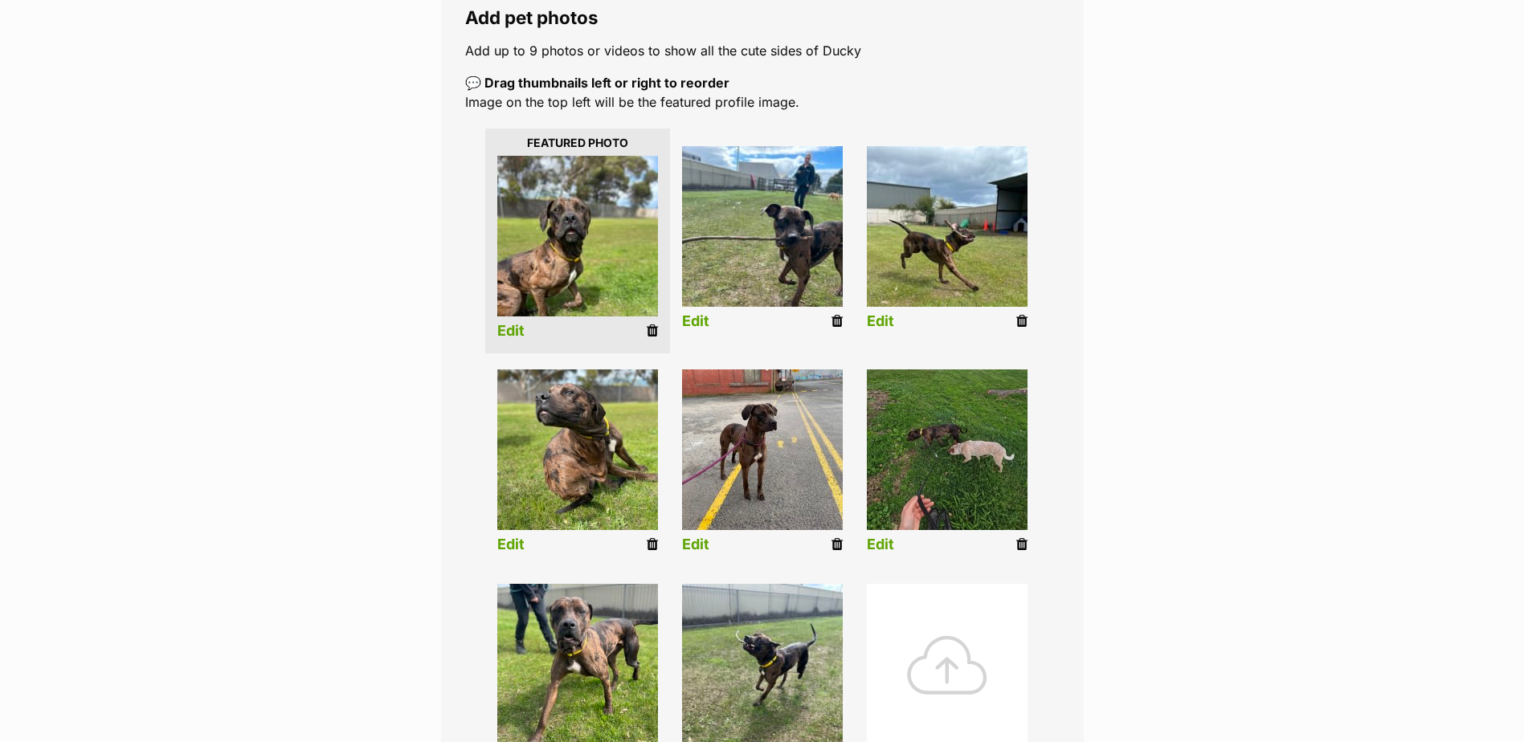
scroll to position [562, 0]
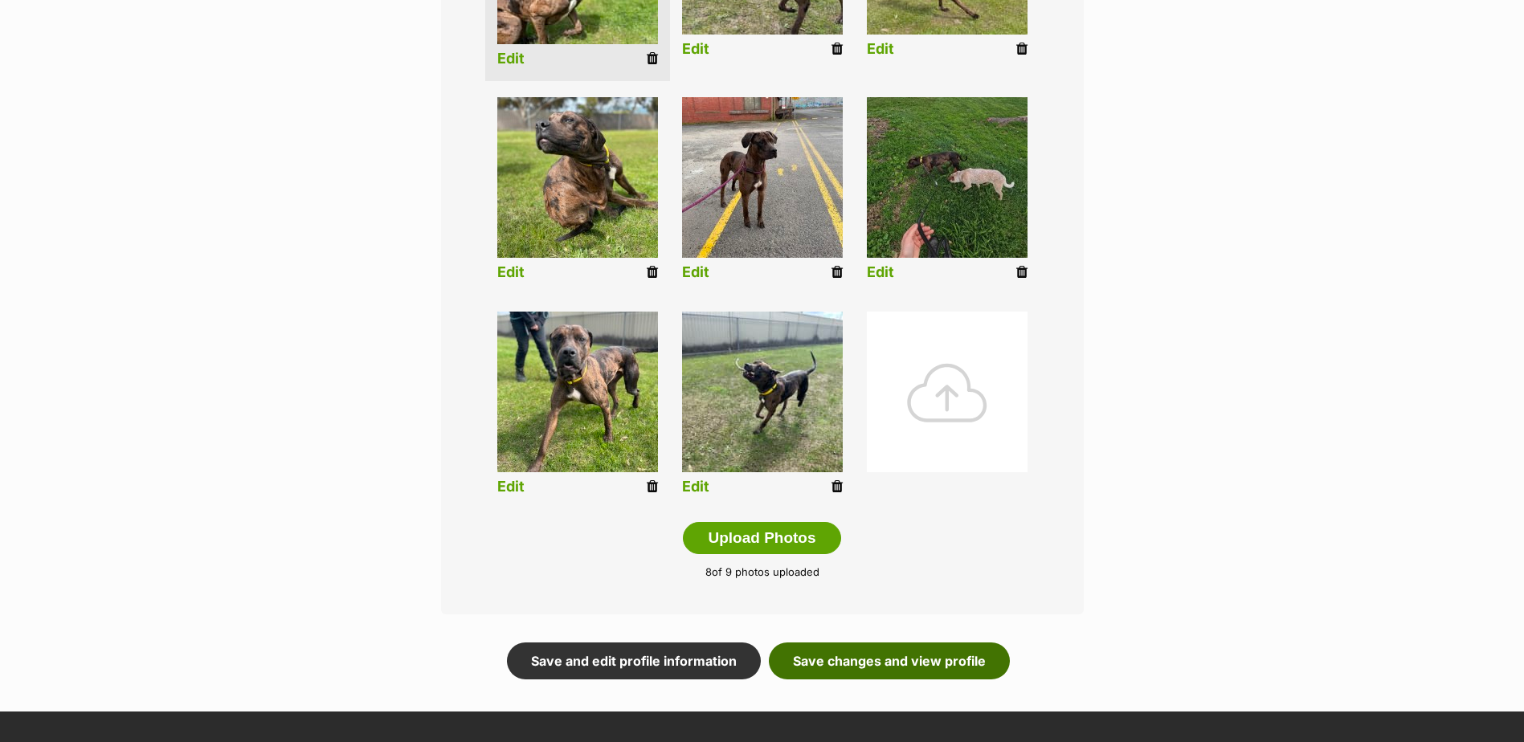
click at [883, 659] on link "Save changes and view profile" at bounding box center [889, 661] width 241 height 37
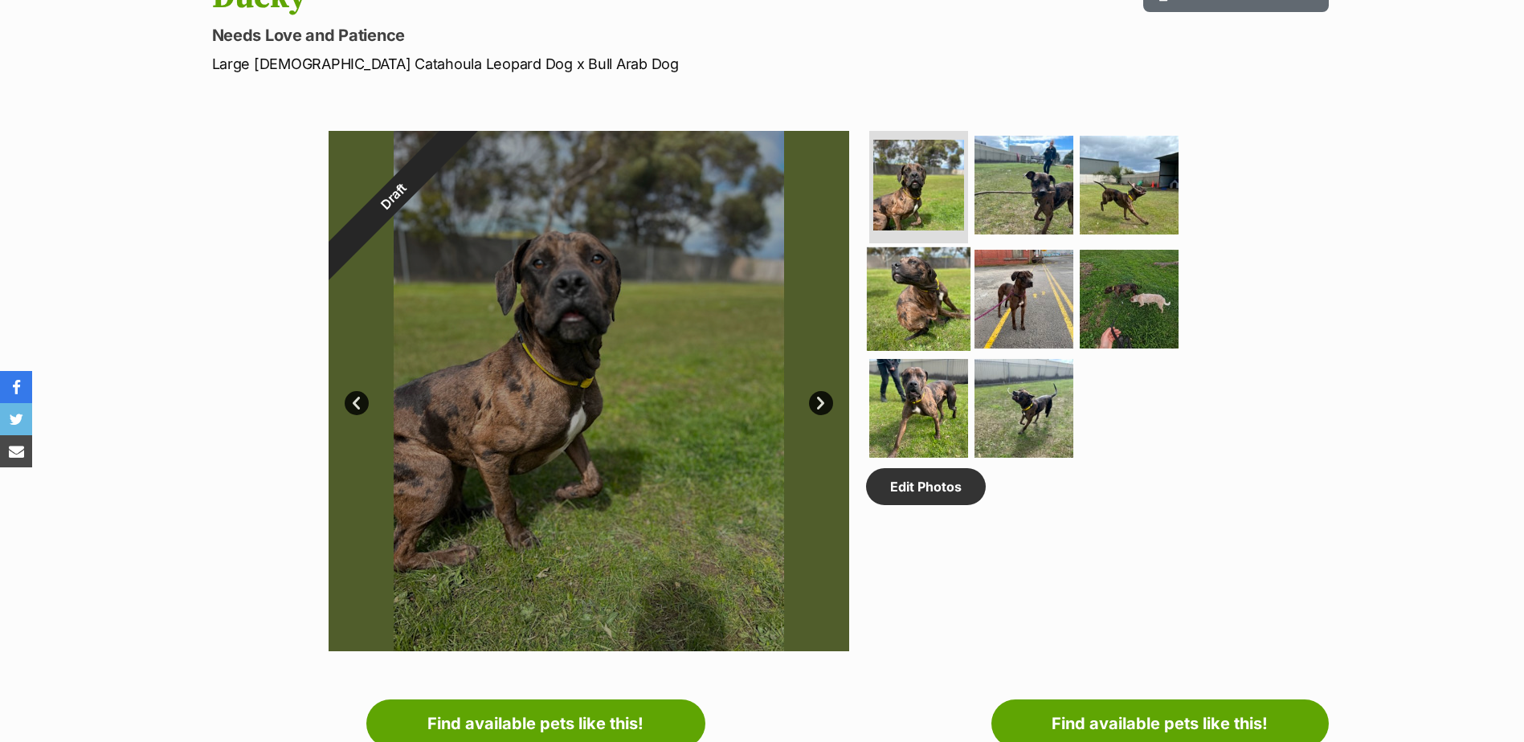
scroll to position [241, 0]
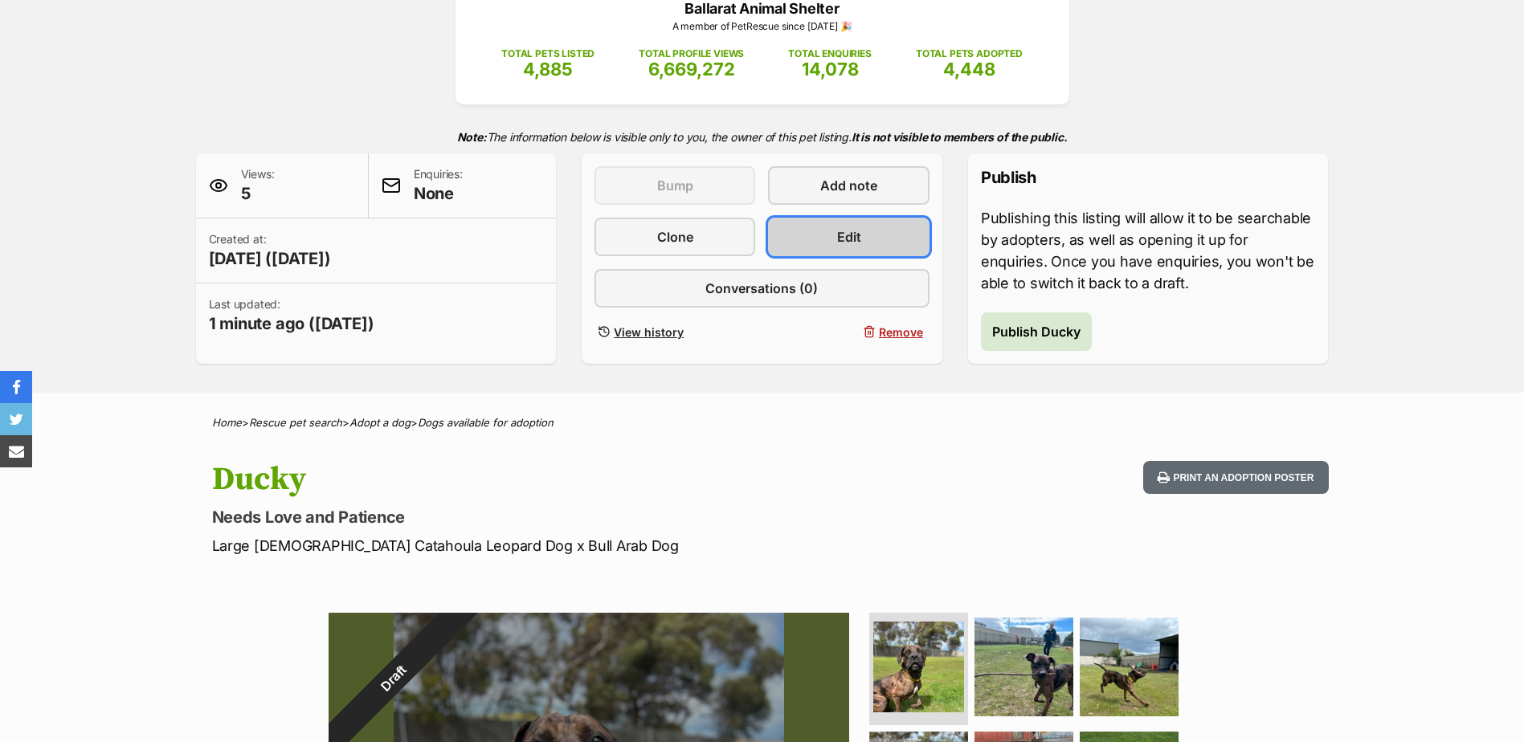
click at [839, 235] on span "Edit" at bounding box center [849, 236] width 24 height 19
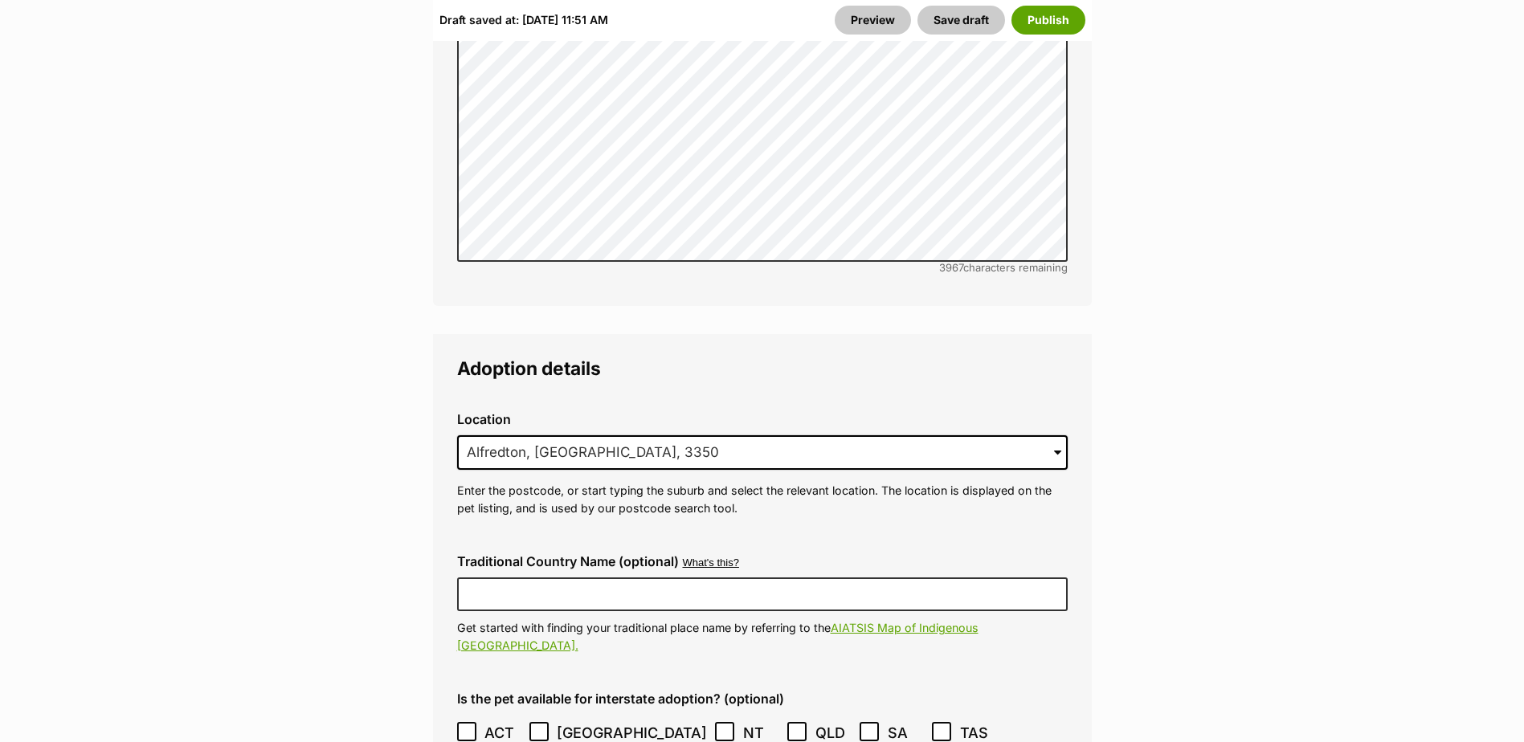
scroll to position [4096, 0]
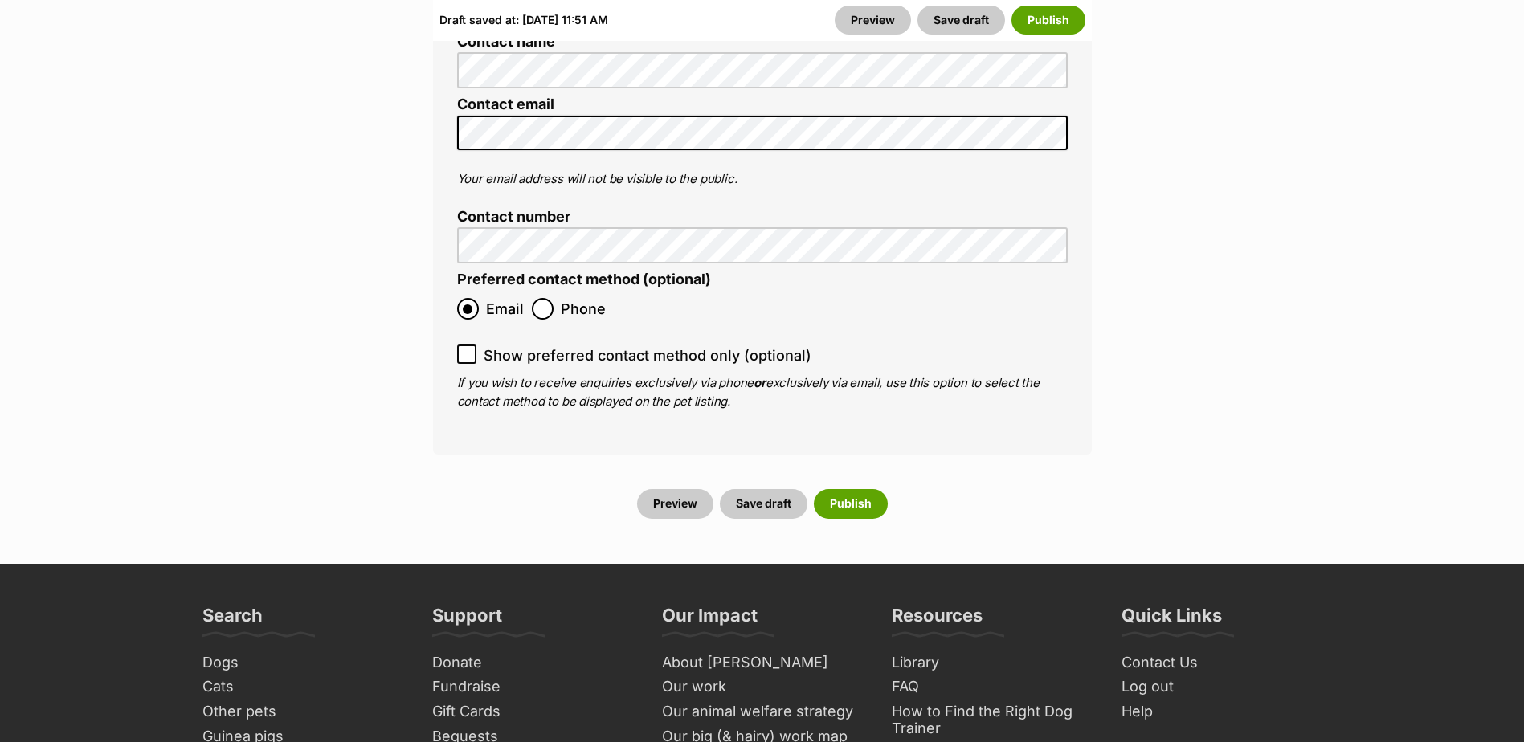
scroll to position [6907, 0]
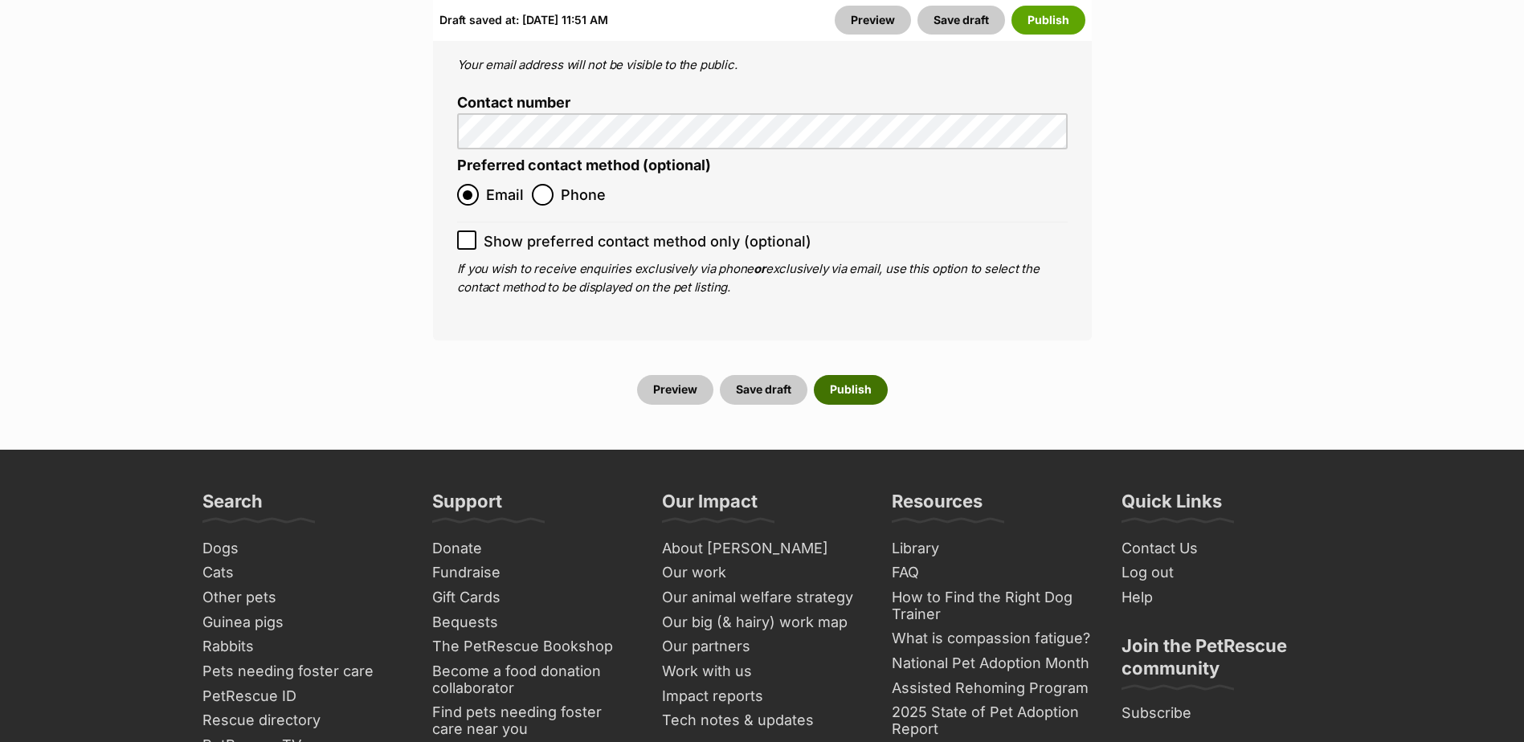
click at [828, 375] on button "Publish" at bounding box center [851, 389] width 74 height 29
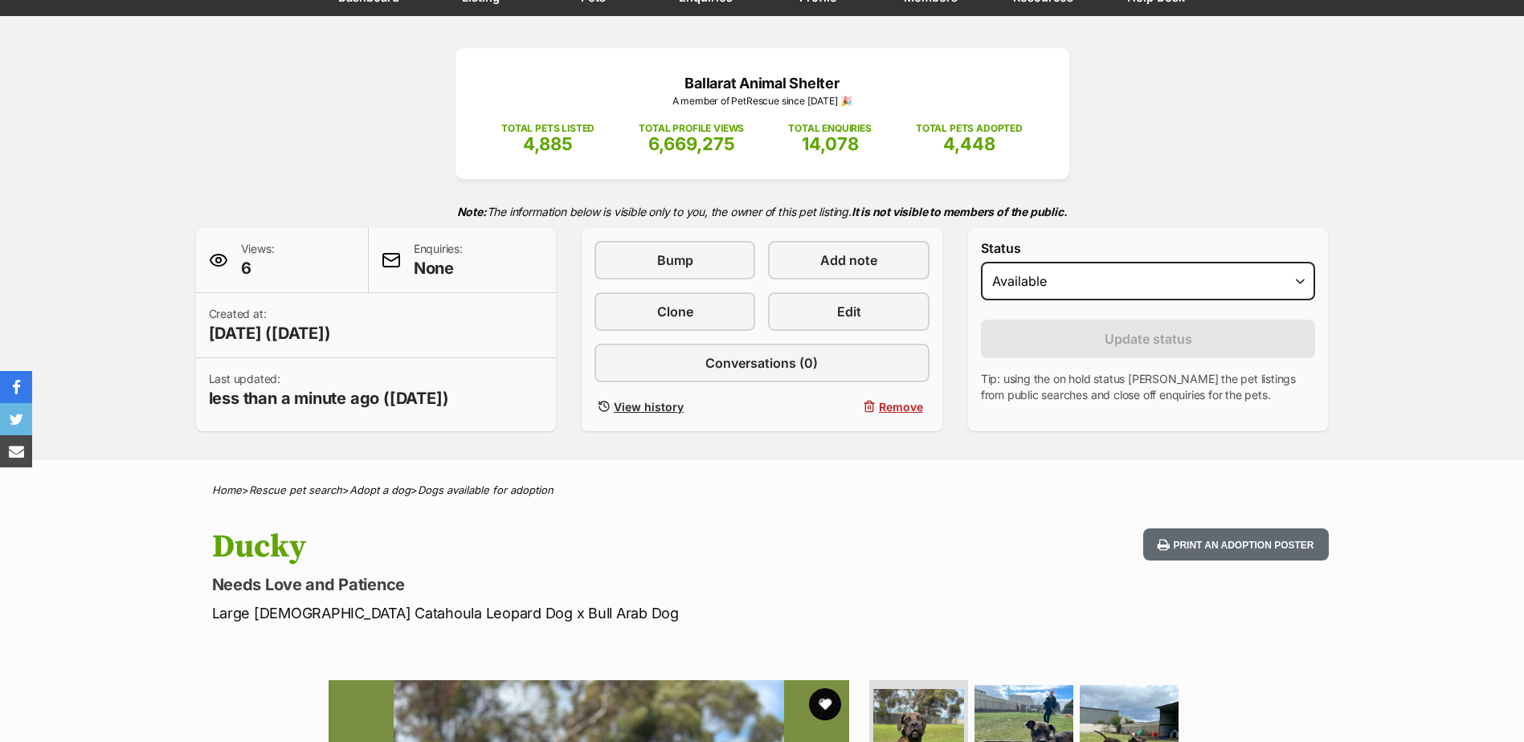
scroll to position [643, 0]
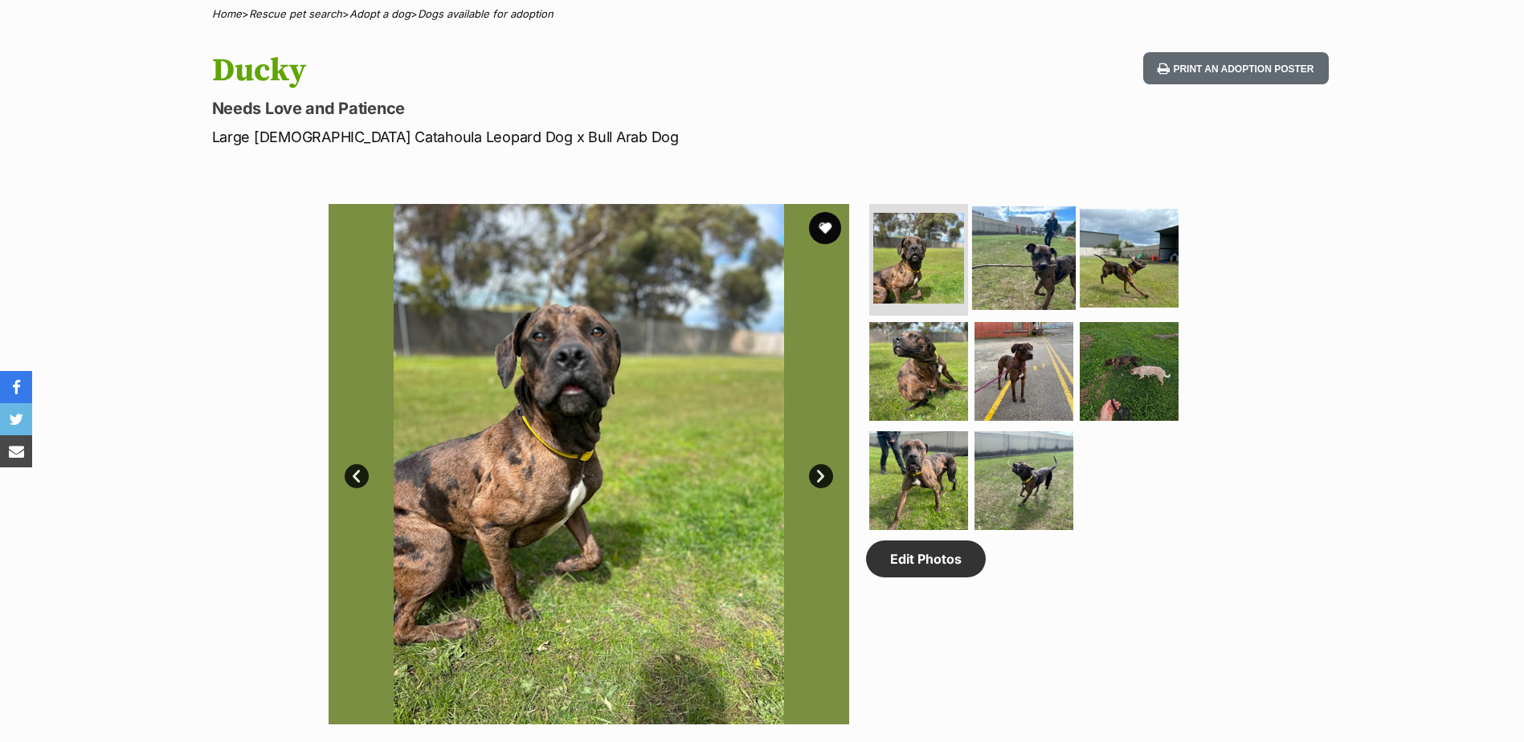
click at [1015, 269] on img at bounding box center [1024, 258] width 104 height 104
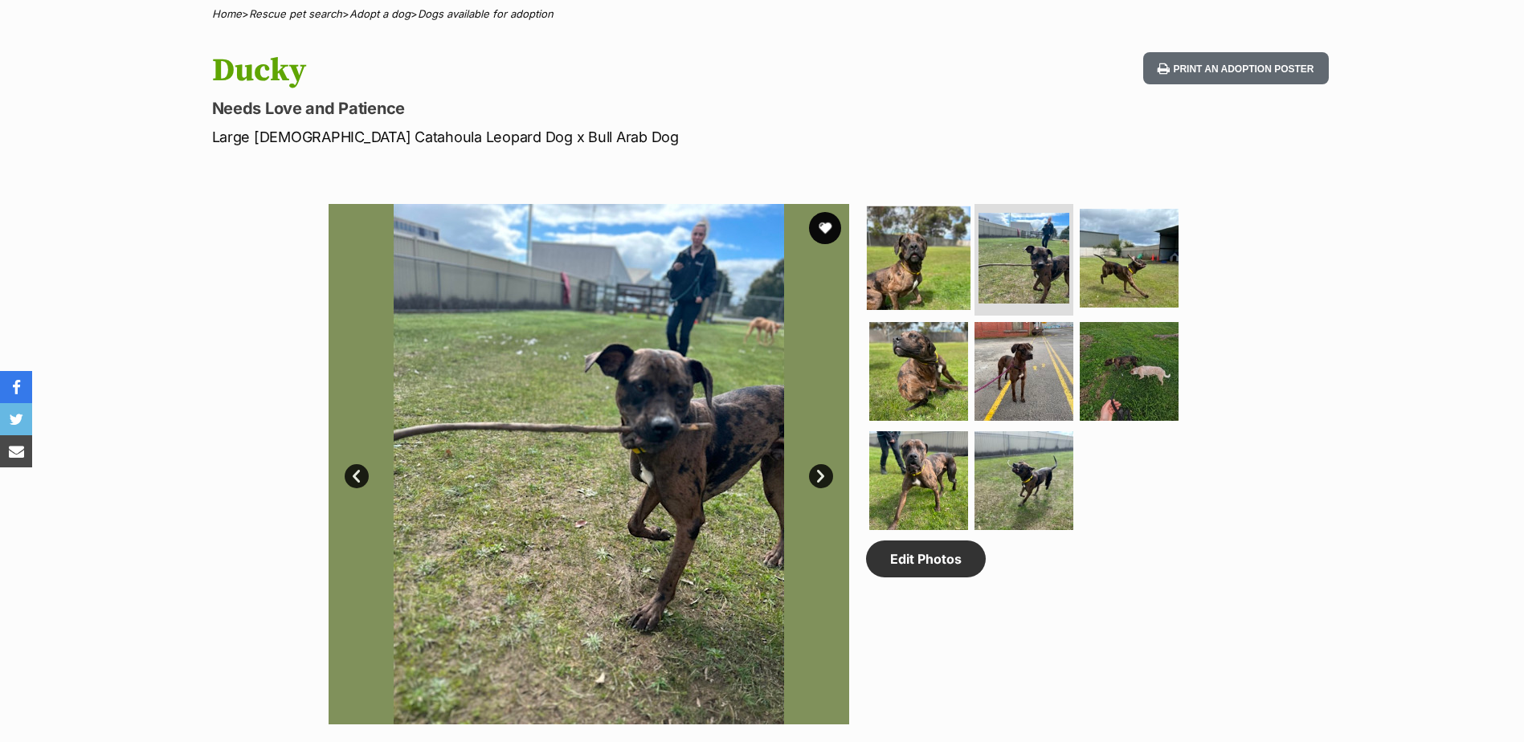
click at [948, 247] on img at bounding box center [919, 258] width 104 height 104
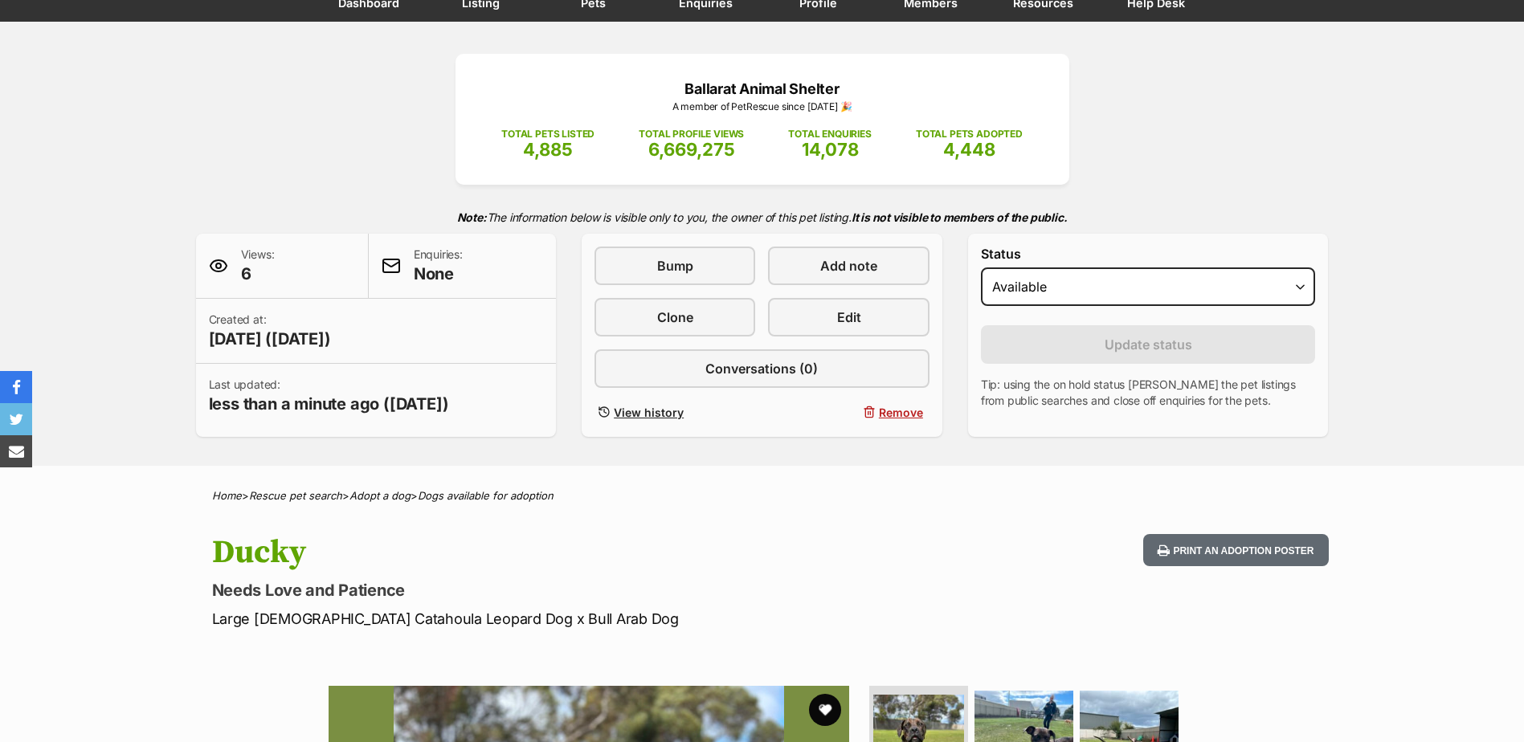
scroll to position [0, 0]
